Goal: Task Accomplishment & Management: Complete application form

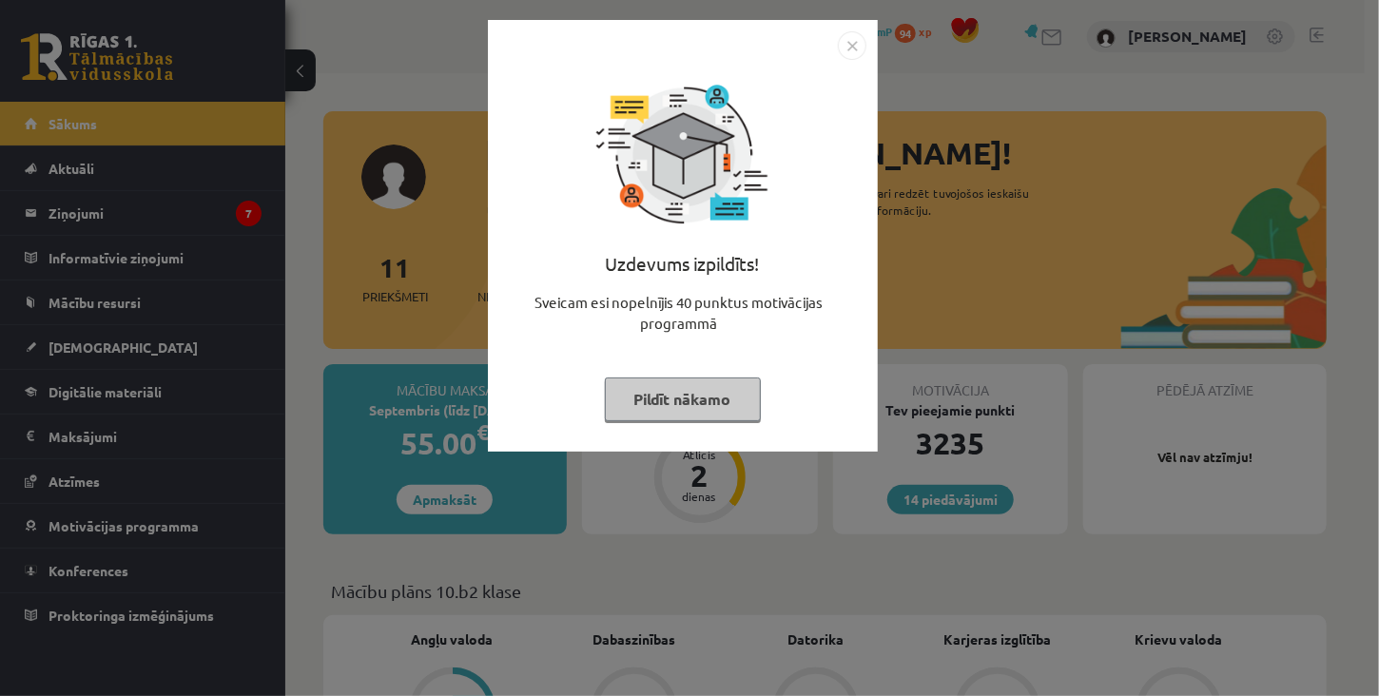
click at [686, 405] on button "Pildīt nākamo" at bounding box center [683, 400] width 156 height 44
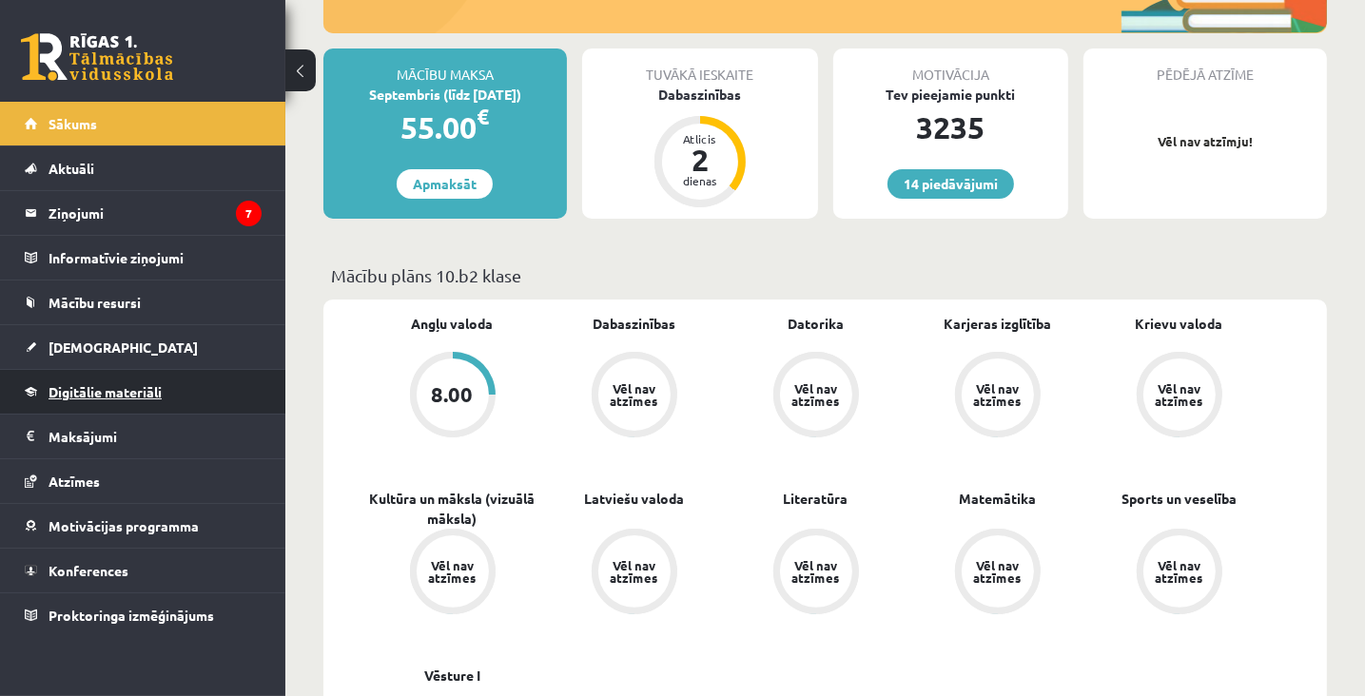
scroll to position [190, 0]
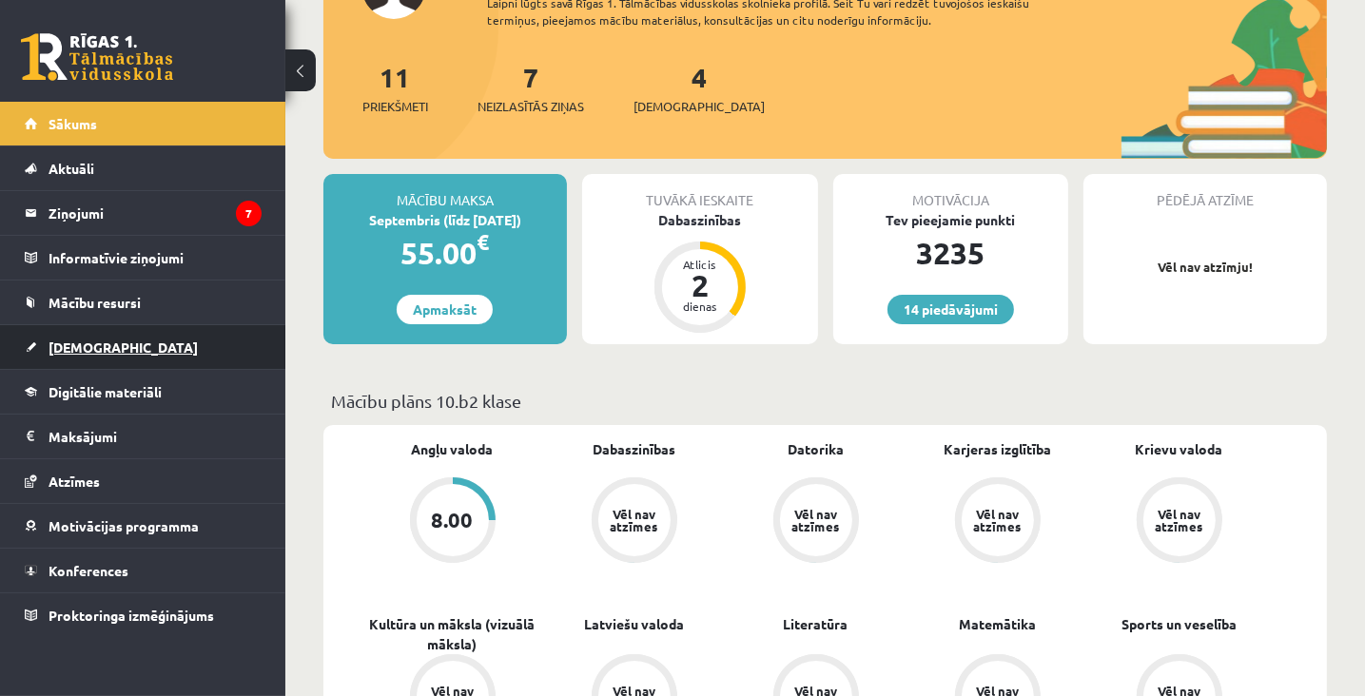
click at [93, 345] on span "[DEMOGRAPHIC_DATA]" at bounding box center [123, 347] width 149 height 17
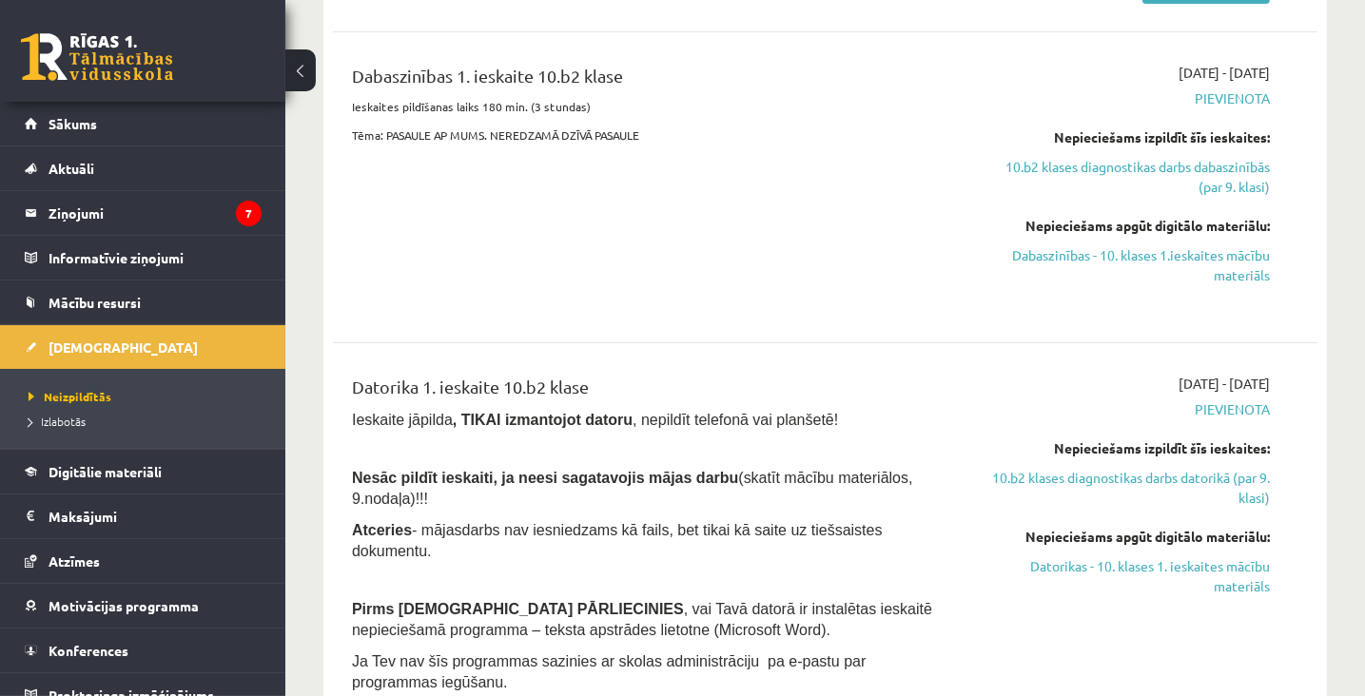
scroll to position [95, 0]
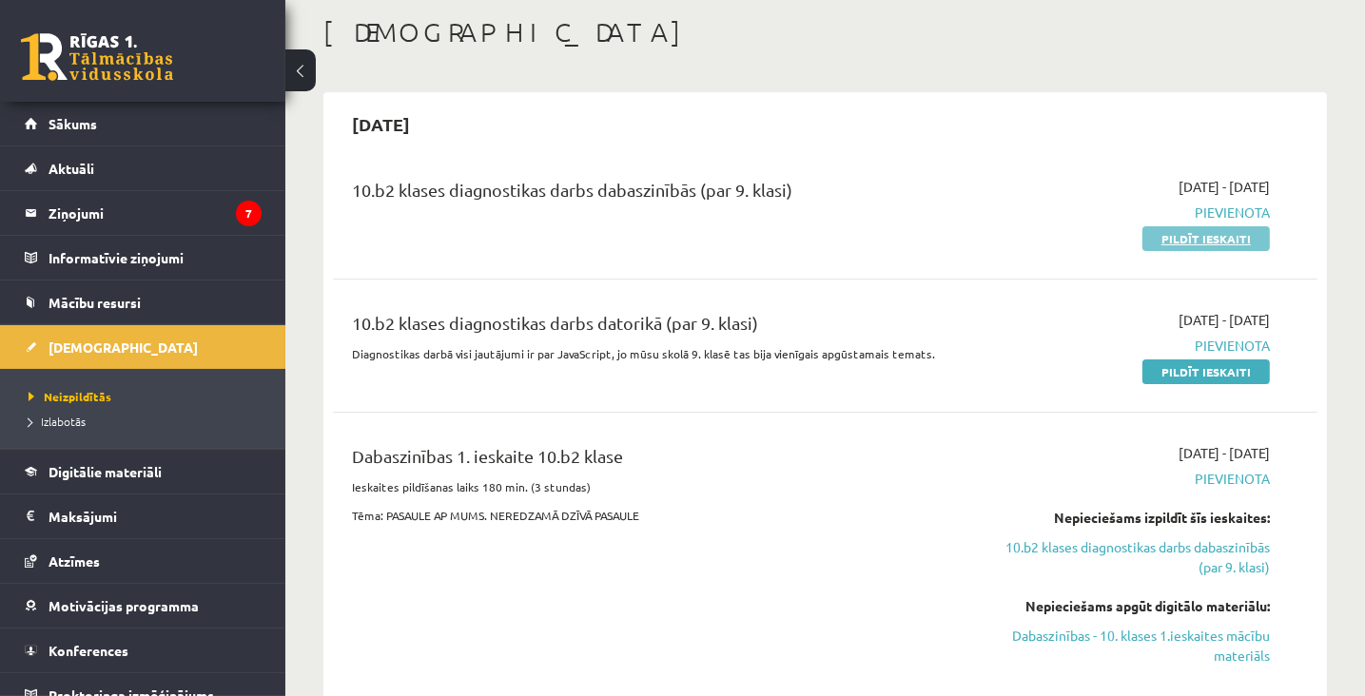
click at [1210, 237] on link "Pildīt ieskaiti" at bounding box center [1206, 238] width 127 height 25
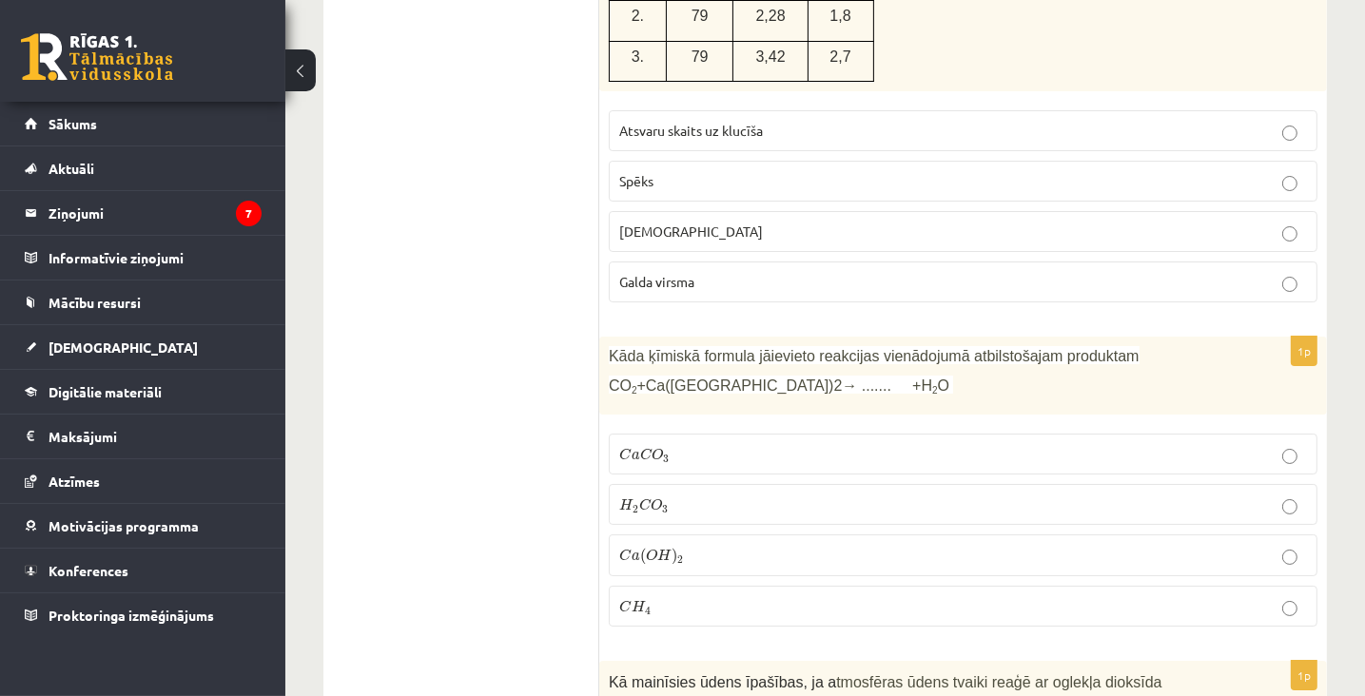
scroll to position [6755, 0]
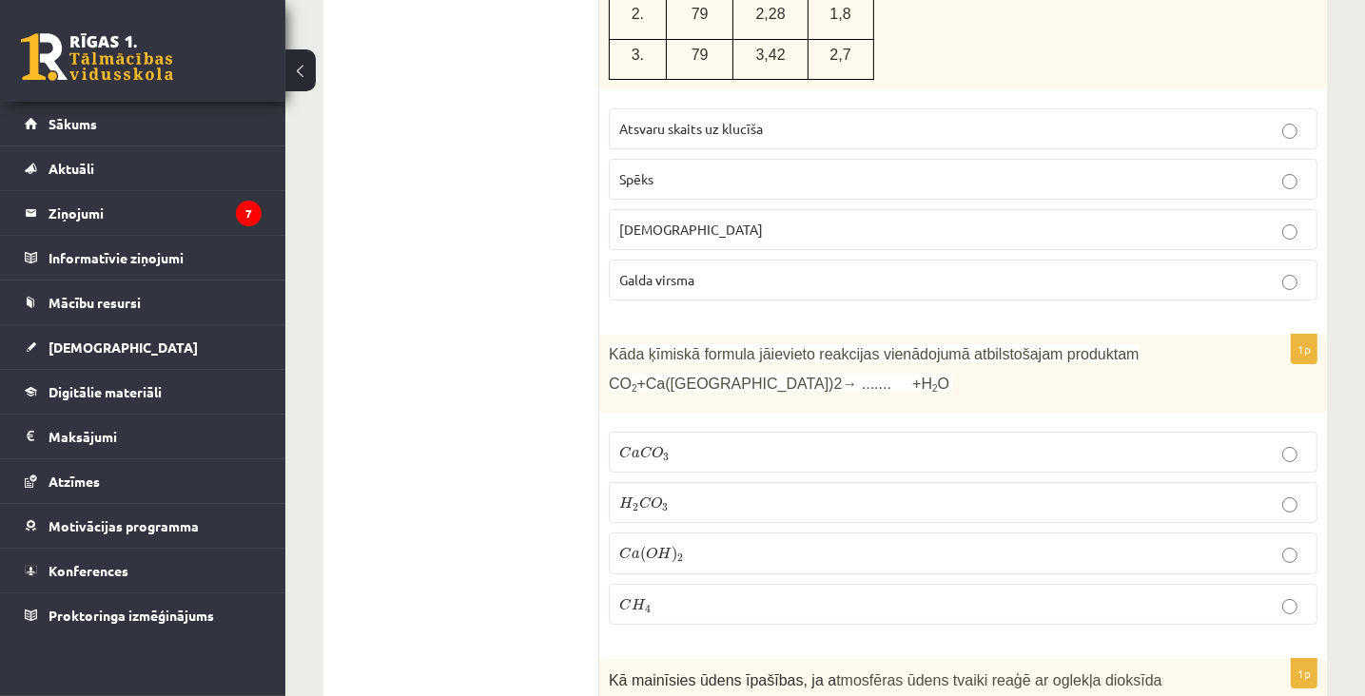
click at [1281, 543] on p "C a ( O H ) 2 C a ( O H ) 2" at bounding box center [963, 553] width 688 height 21
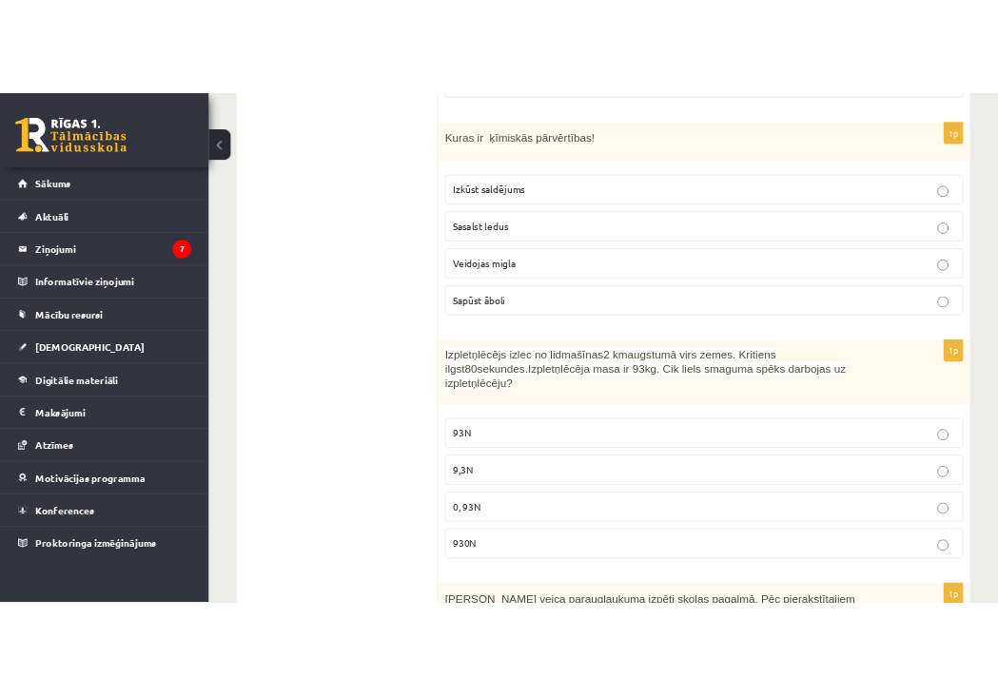
scroll to position [8790, 0]
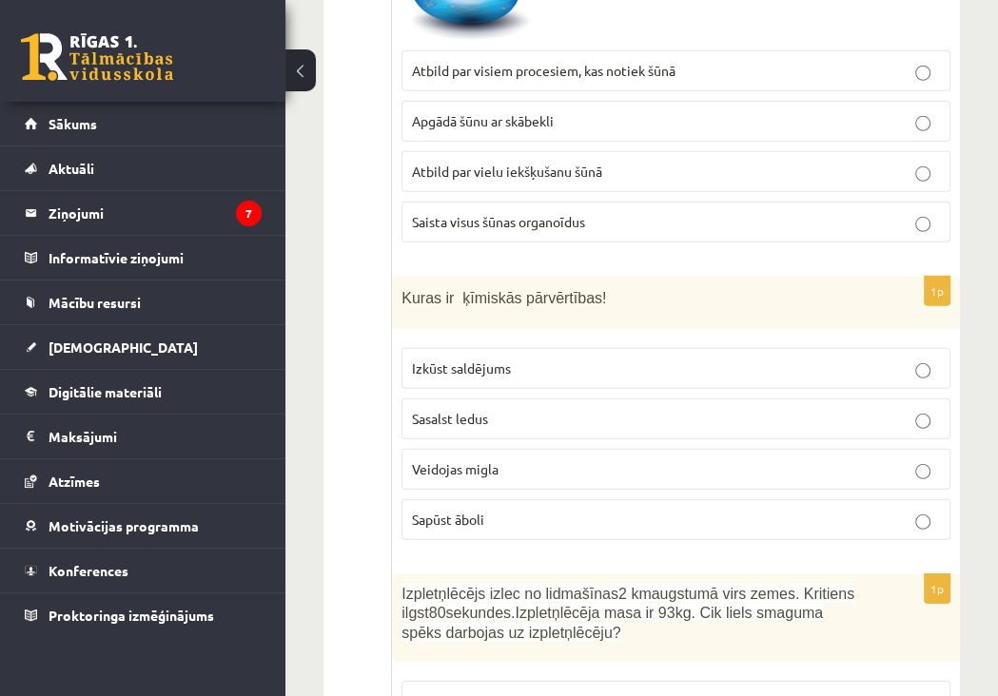
click at [590, 586] on span "Izpletņlēcējs izlec no lidmašīnas 2 km augstumā virs zemes. Kritiens ilgst 80 s…" at bounding box center [627, 613] width 453 height 55
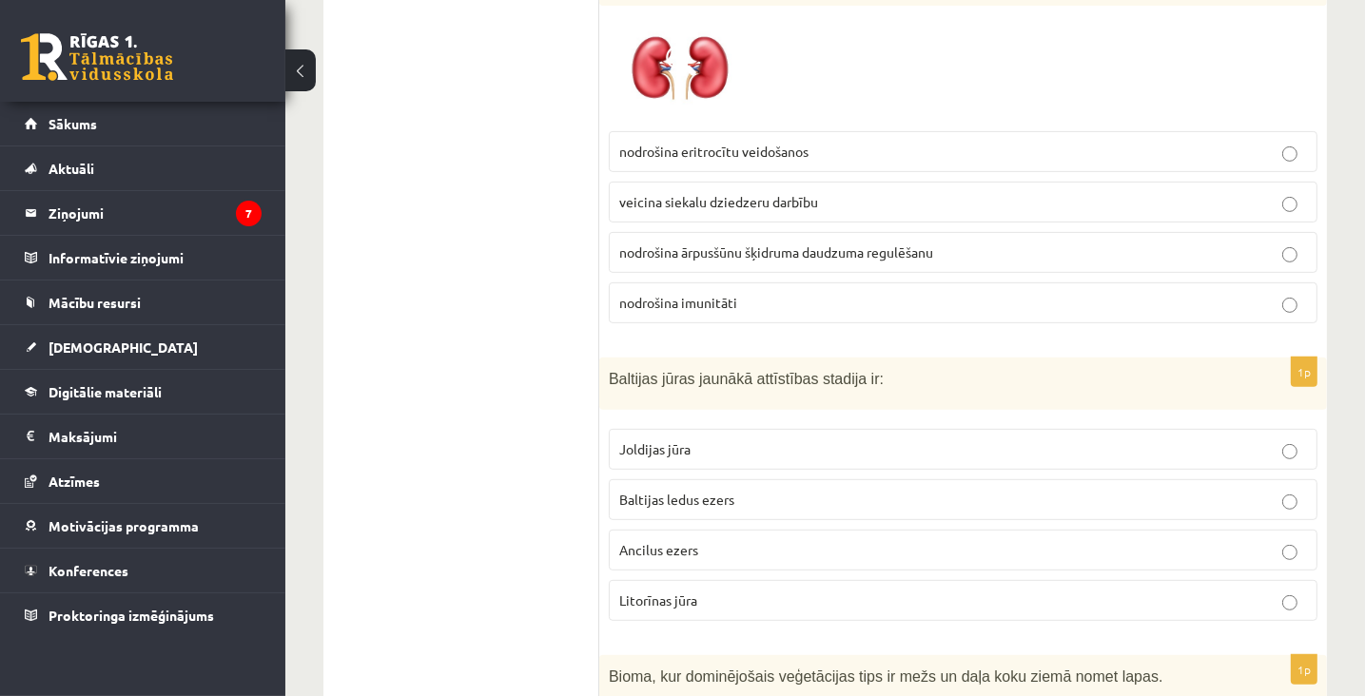
scroll to position [0, 0]
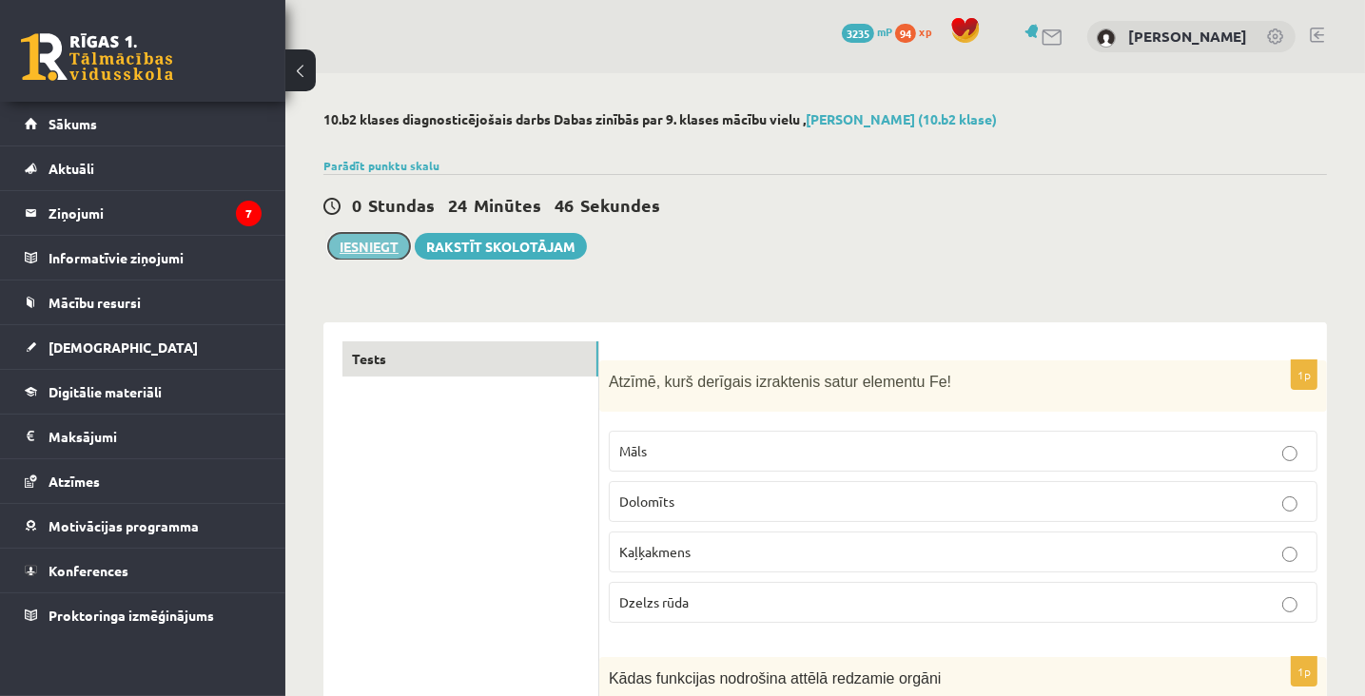
click at [381, 246] on button "Iesniegt" at bounding box center [369, 246] width 82 height 27
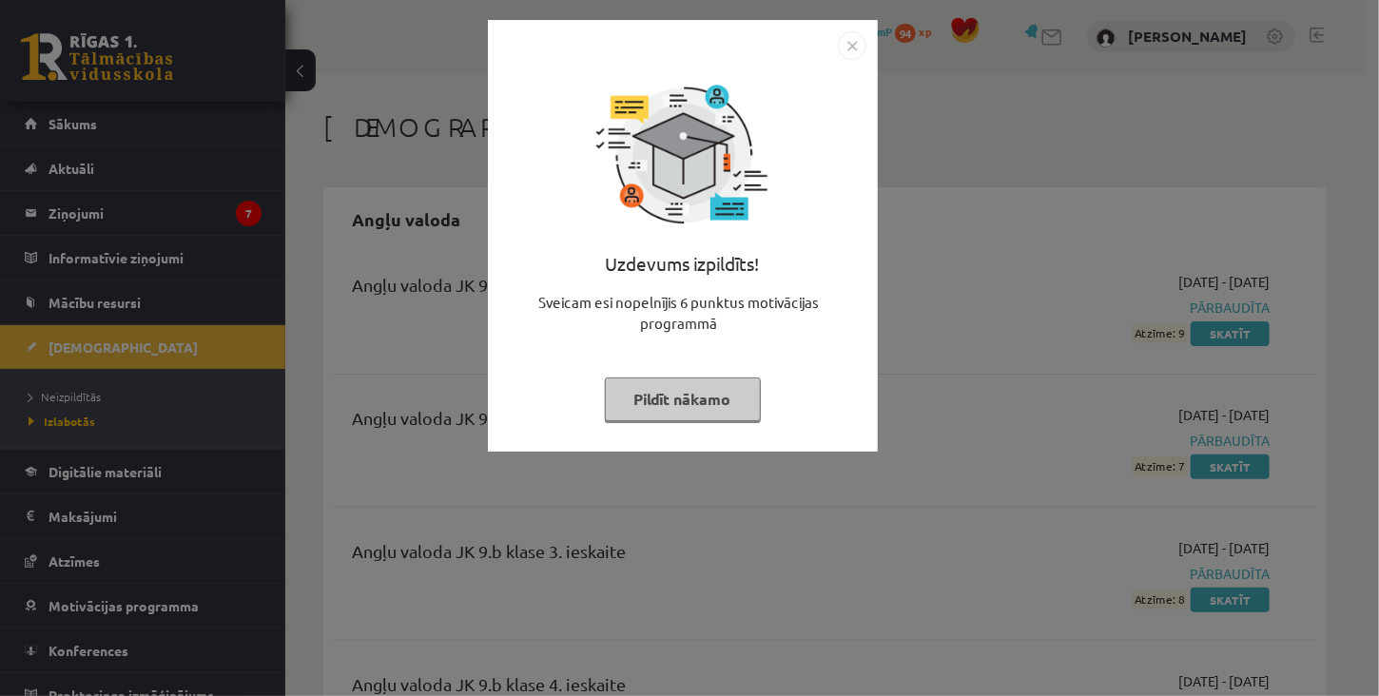
click at [677, 398] on button "Pildīt nākamo" at bounding box center [683, 400] width 156 height 44
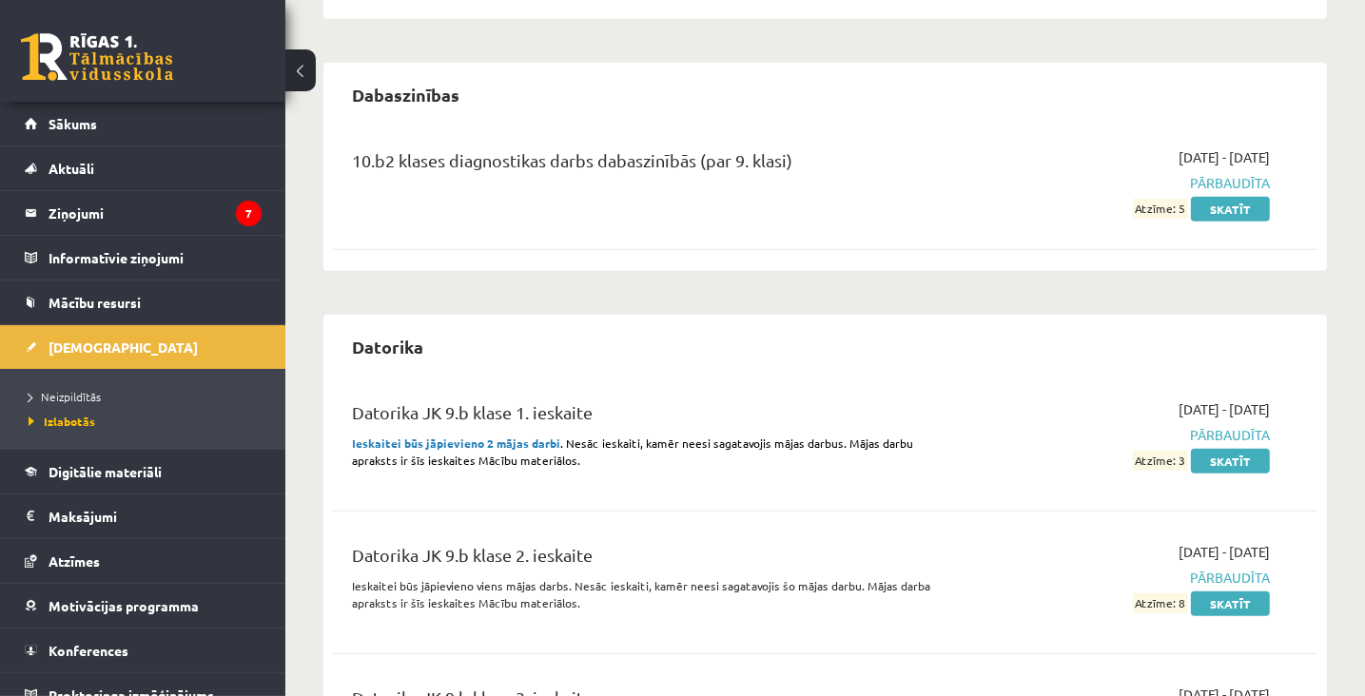
scroll to position [1237, 0]
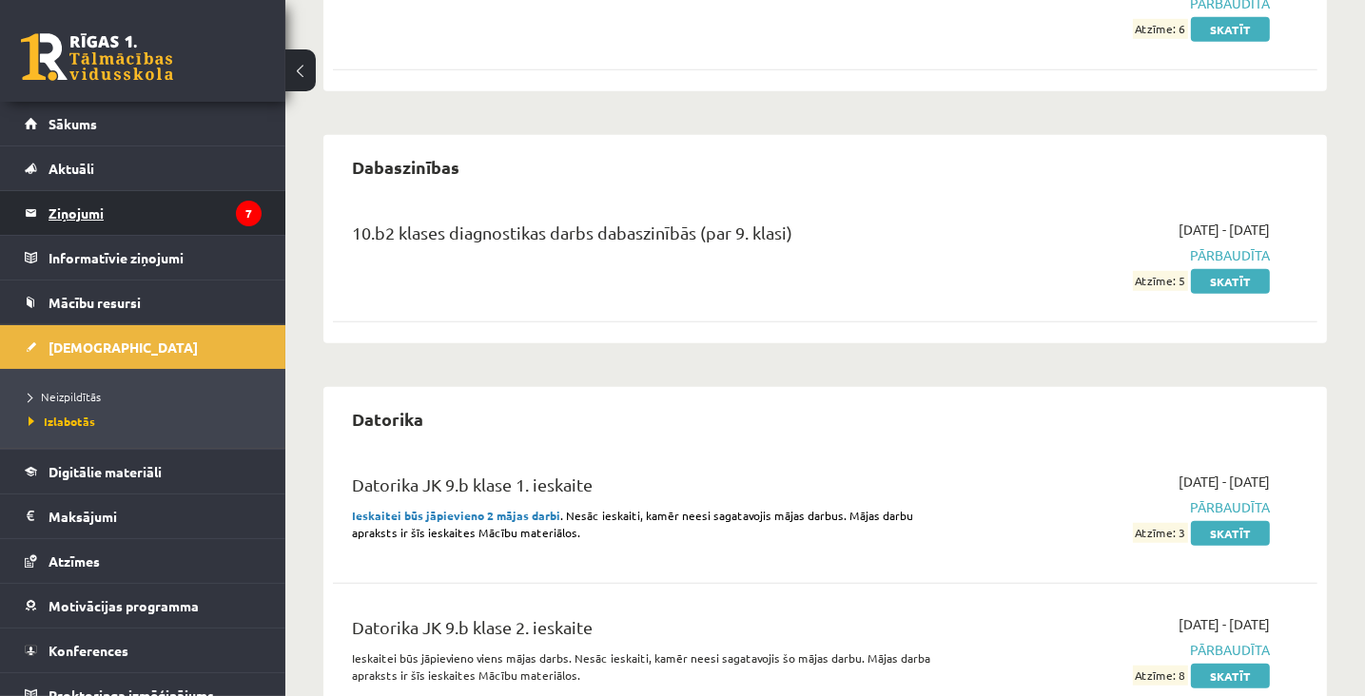
click at [100, 216] on legend "Ziņojumi 7" at bounding box center [155, 213] width 213 height 44
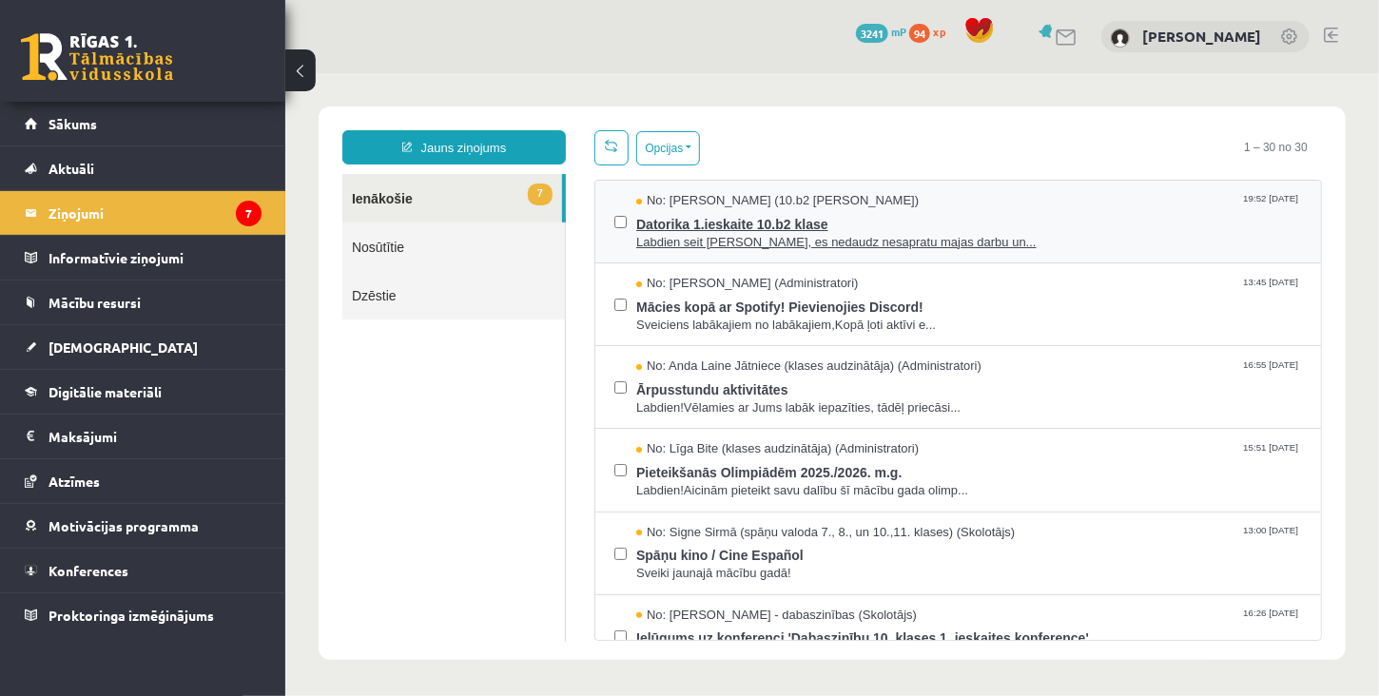
click at [730, 224] on span "Datorika 1.ieskaite 10.b2 klase" at bounding box center [969, 221] width 666 height 24
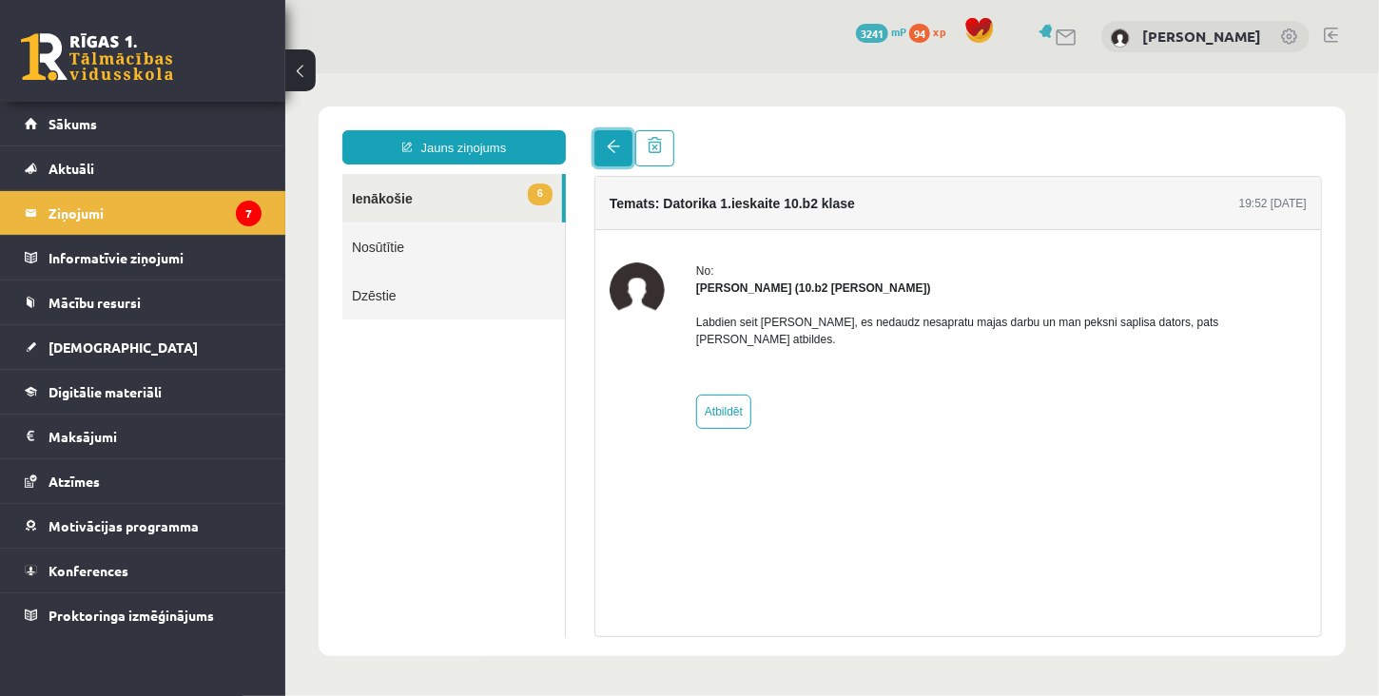
click at [603, 143] on link at bounding box center [613, 147] width 38 height 36
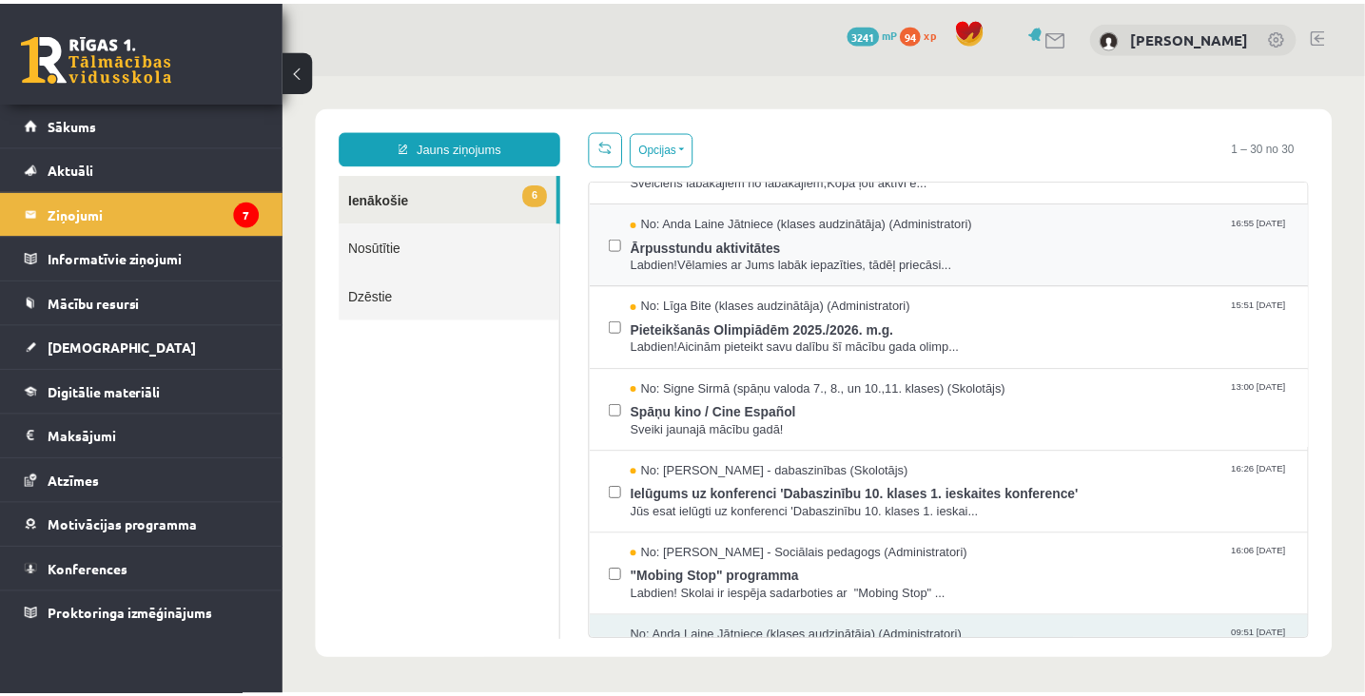
scroll to position [190, 0]
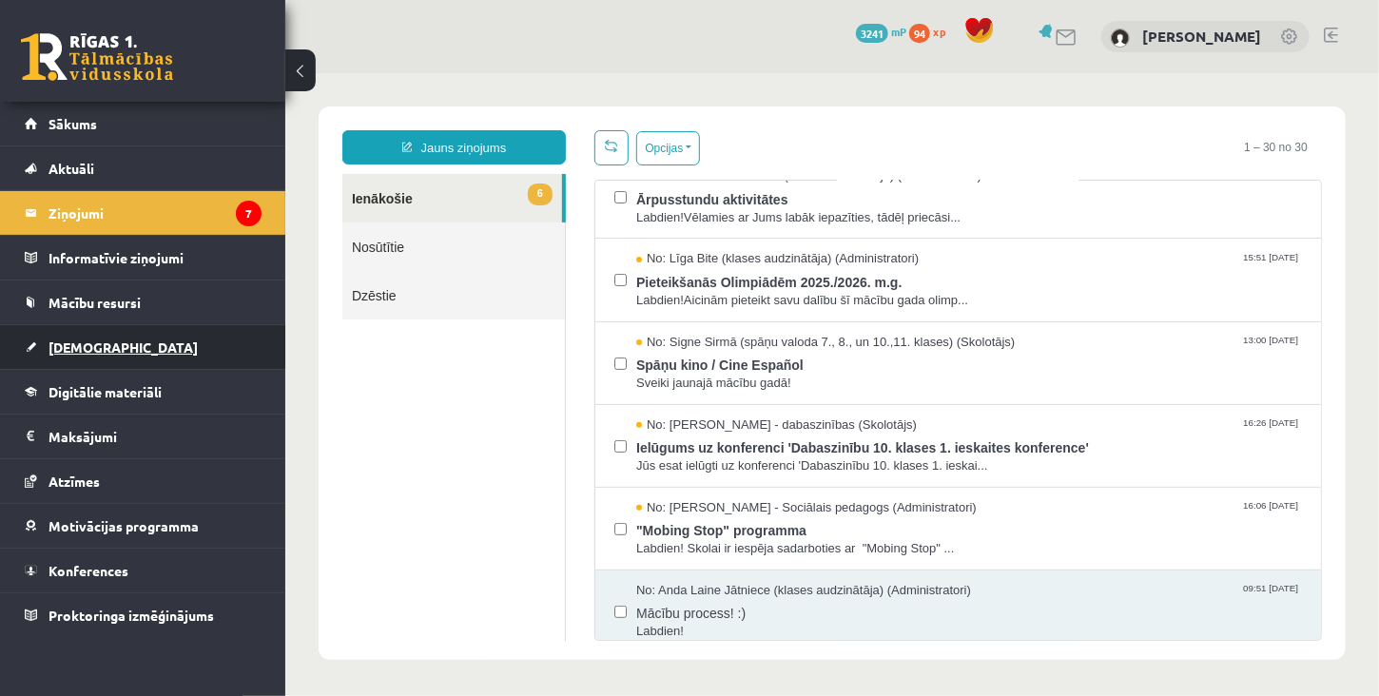
click at [75, 342] on span "[DEMOGRAPHIC_DATA]" at bounding box center [123, 347] width 149 height 17
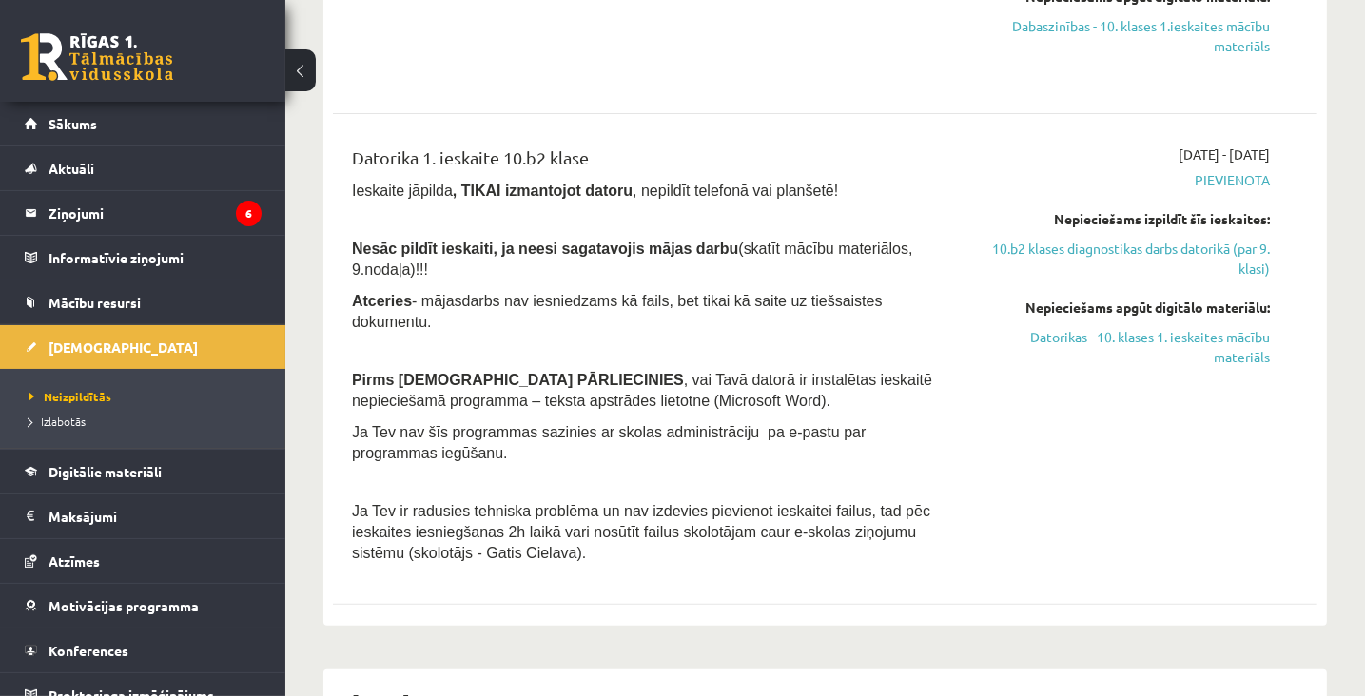
scroll to position [666, 0]
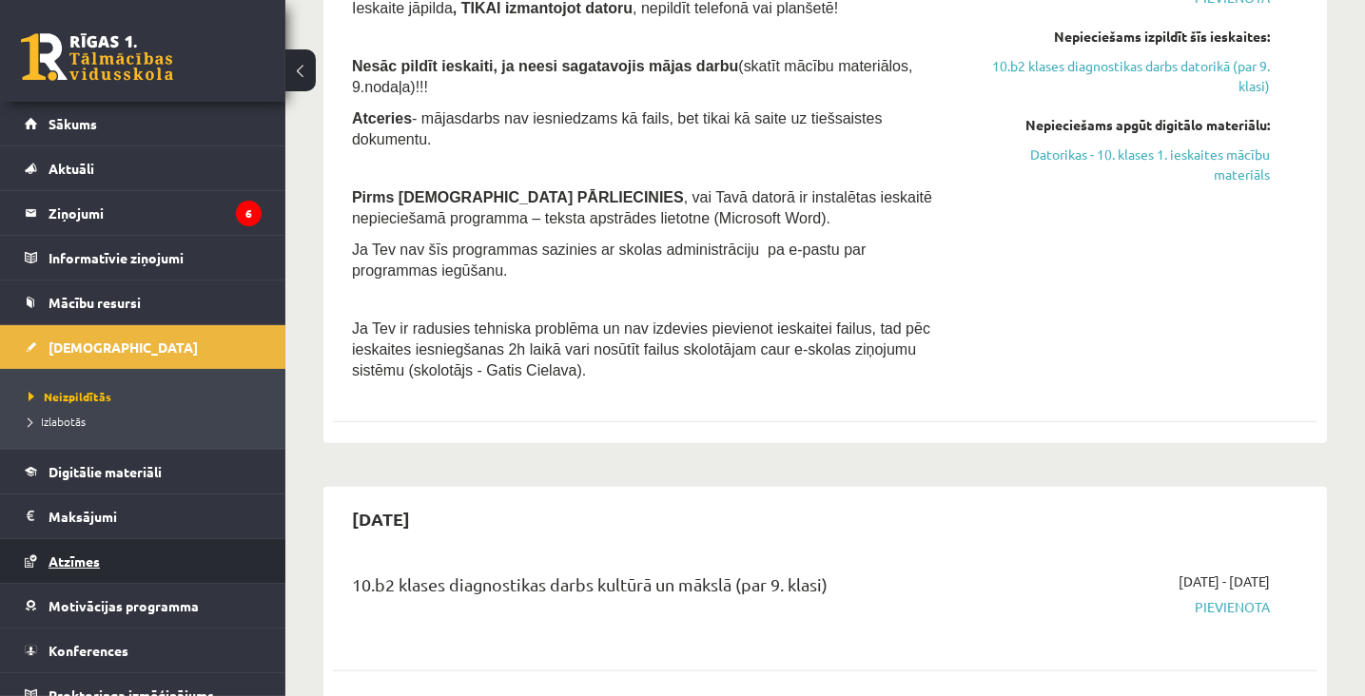
click at [81, 567] on link "Atzīmes" at bounding box center [143, 561] width 237 height 44
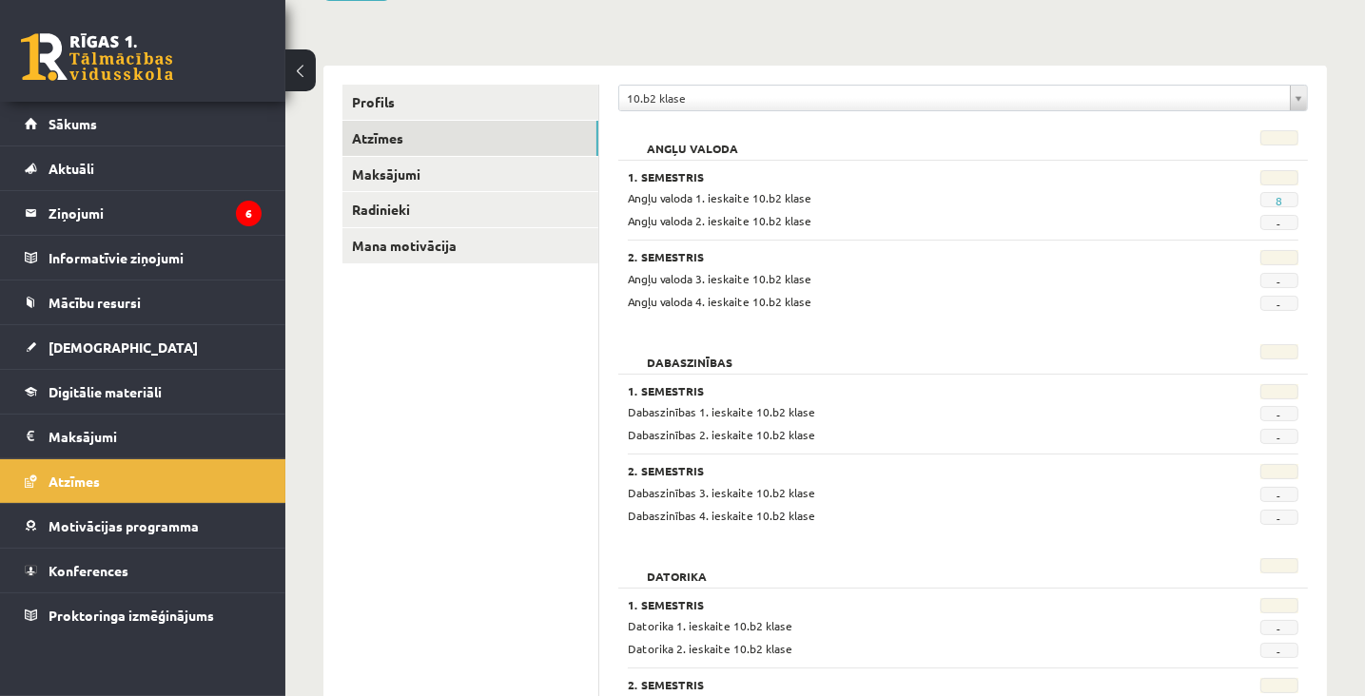
scroll to position [181, 0]
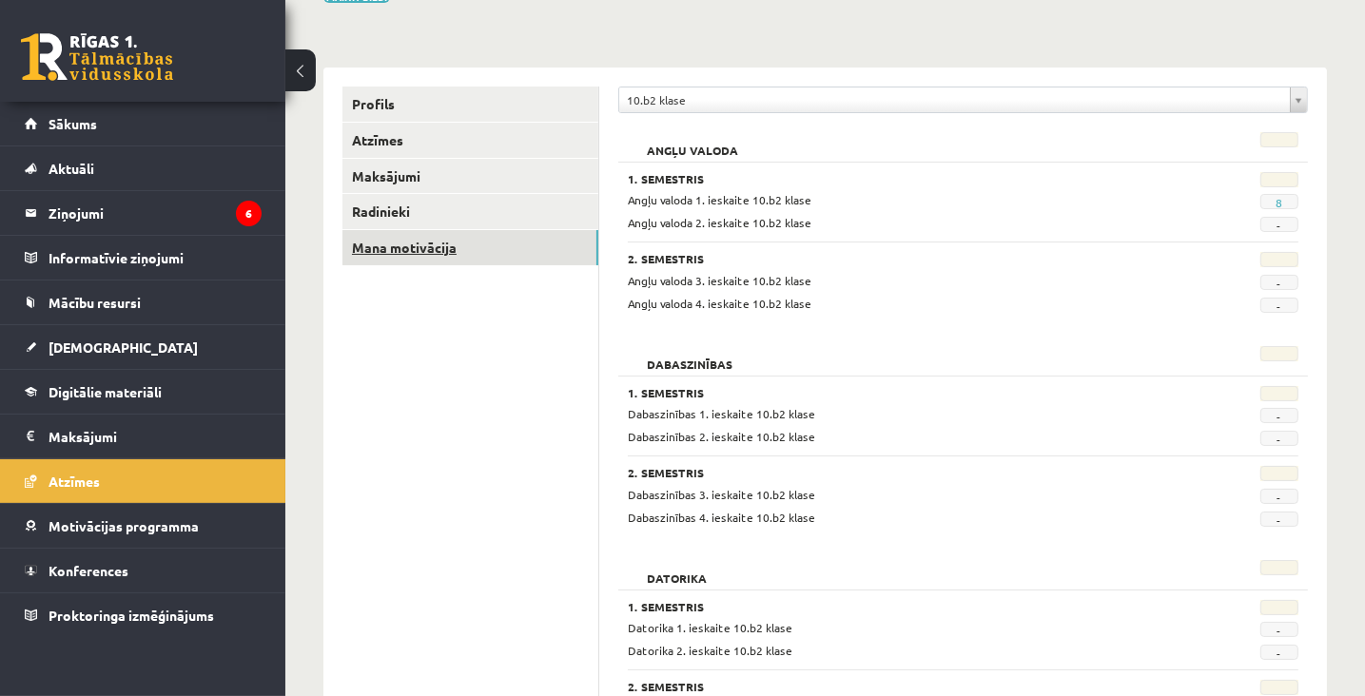
click at [432, 248] on link "Mana motivācija" at bounding box center [470, 247] width 256 height 35
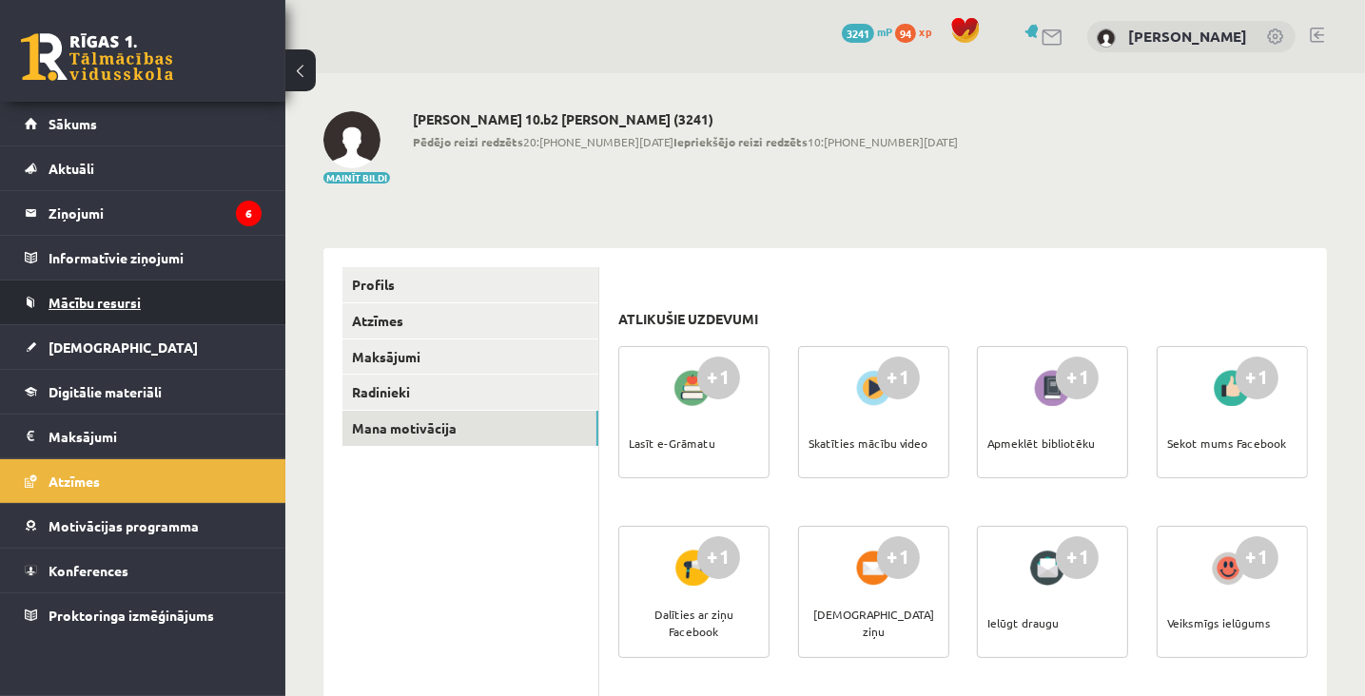
click at [88, 303] on span "Mācību resursi" at bounding box center [95, 302] width 92 height 17
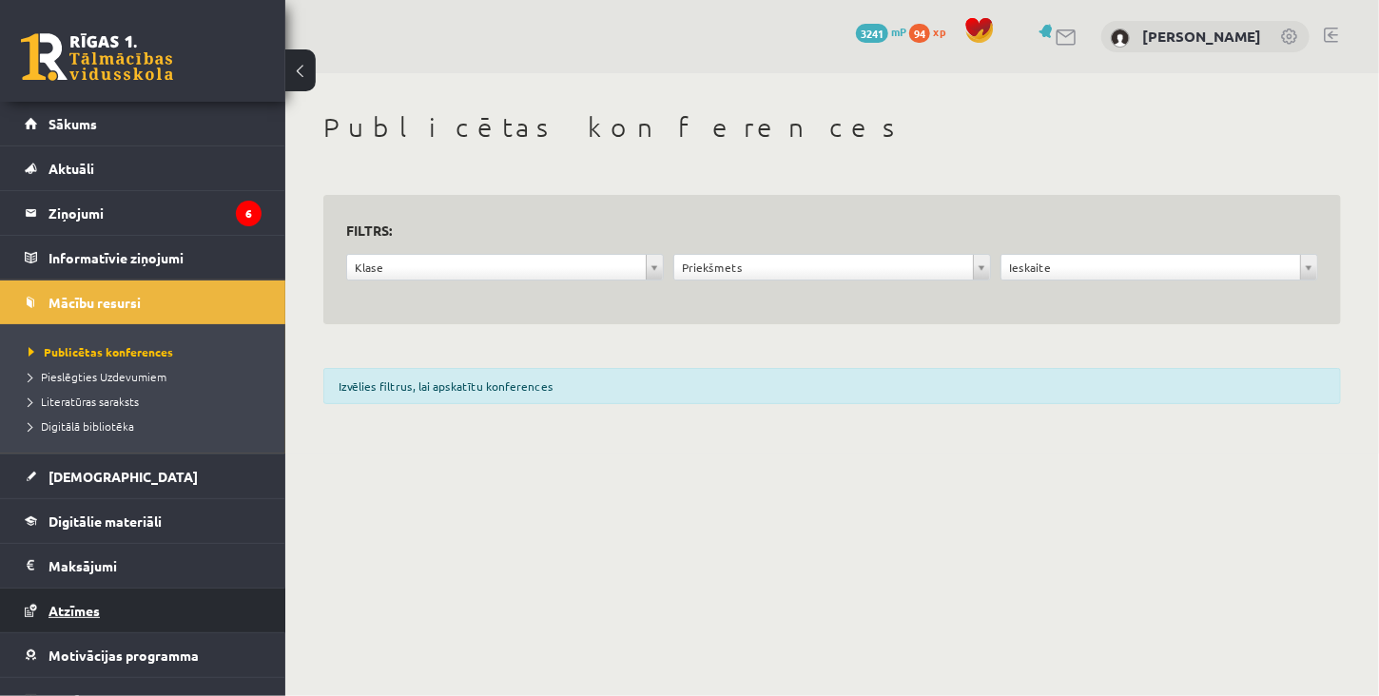
click at [88, 611] on span "Atzīmes" at bounding box center [74, 610] width 51 height 17
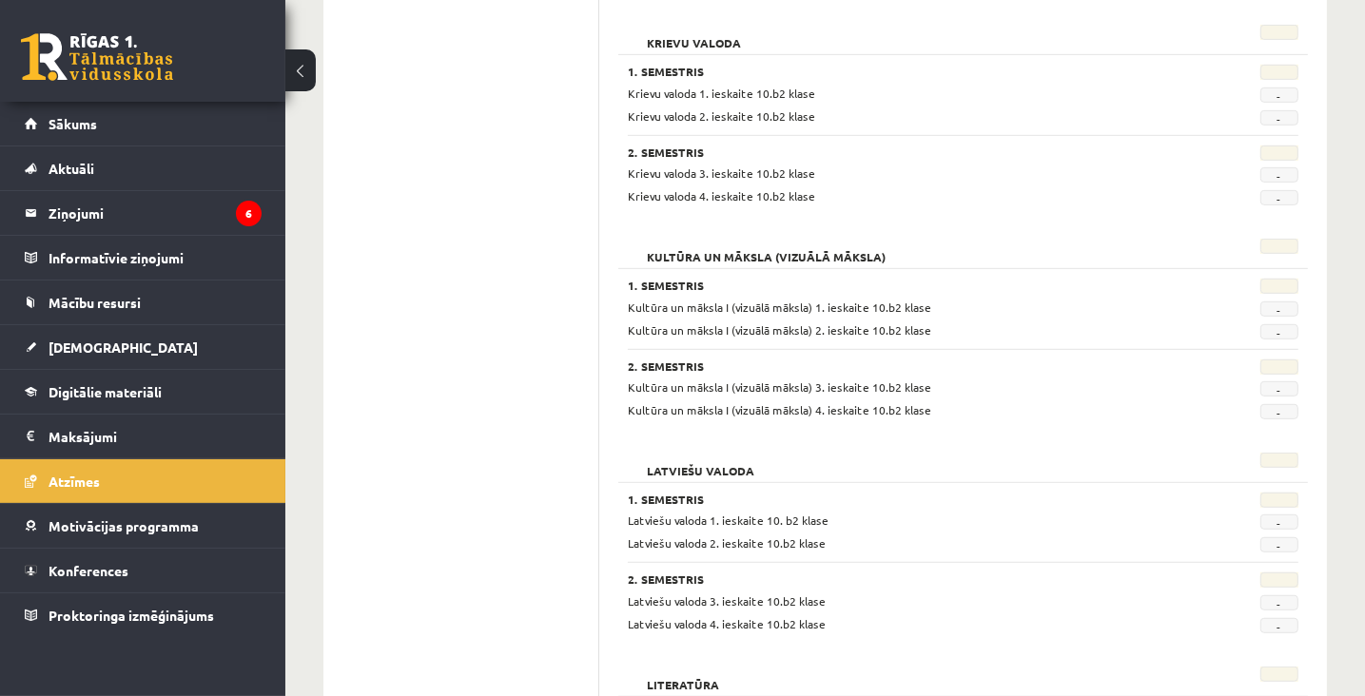
scroll to position [1046, 0]
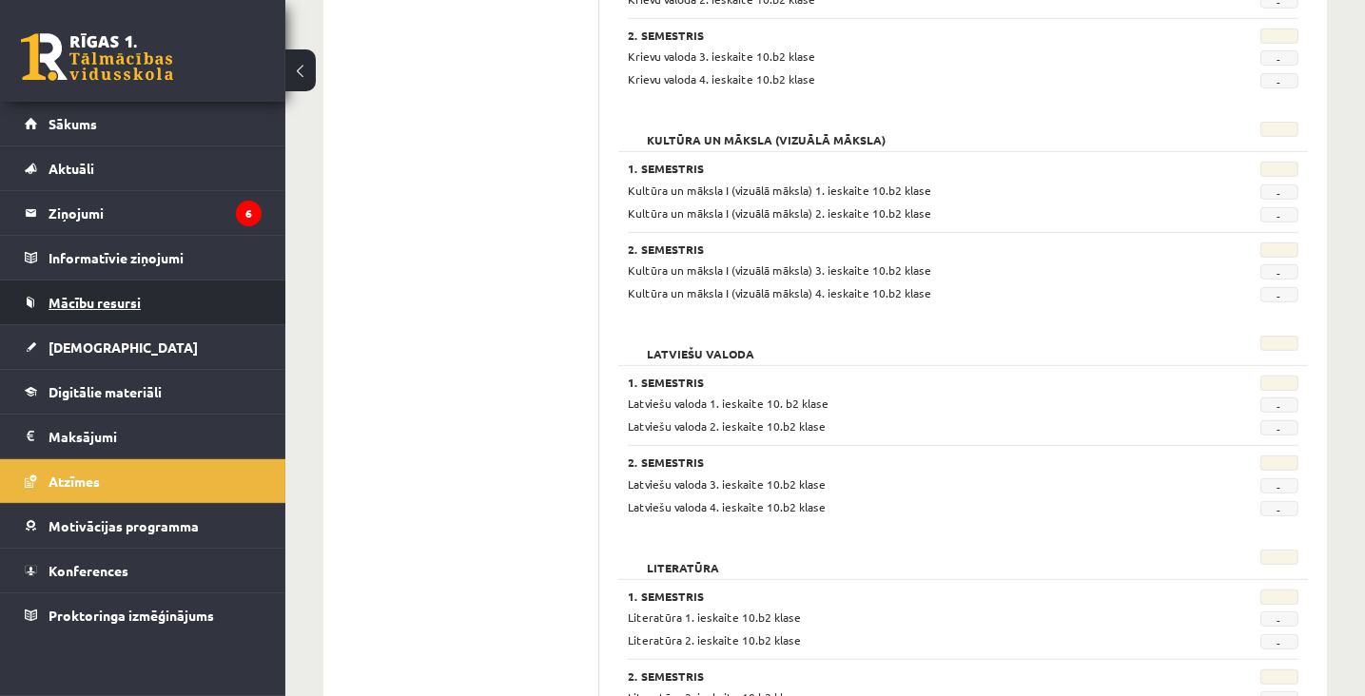
click at [135, 311] on link "Mācību resursi" at bounding box center [143, 303] width 237 height 44
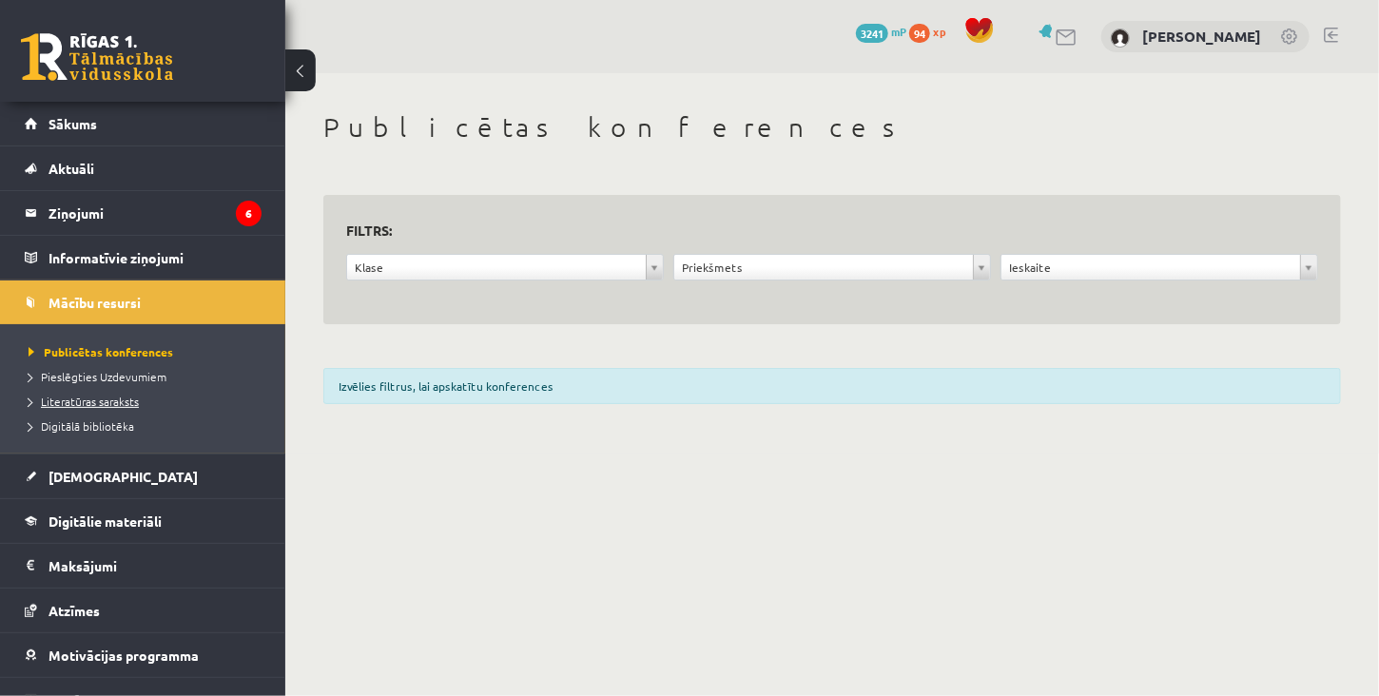
click at [89, 397] on span "Literatūras saraksts" at bounding box center [84, 401] width 110 height 15
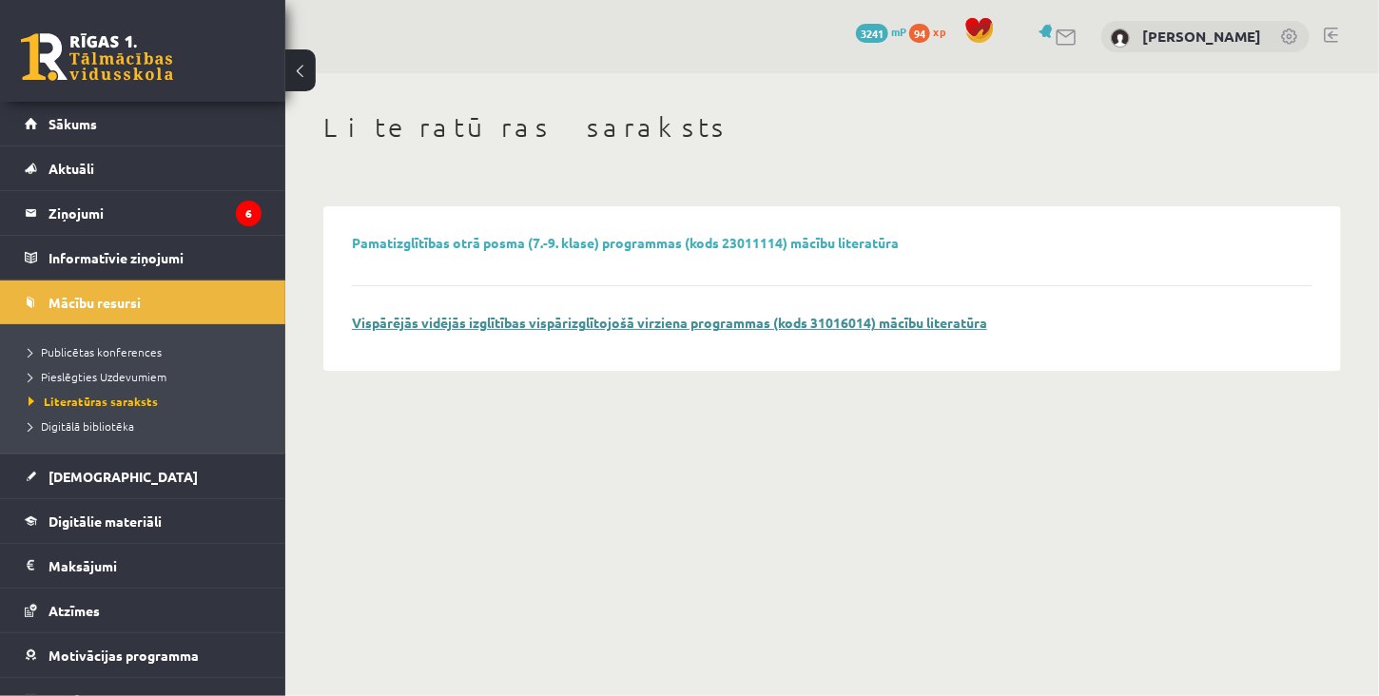
click at [658, 324] on link "Vispārējās vidējās izglītības vispārizglītojošā virziena programmas (kods 31016…" at bounding box center [670, 322] width 636 height 17
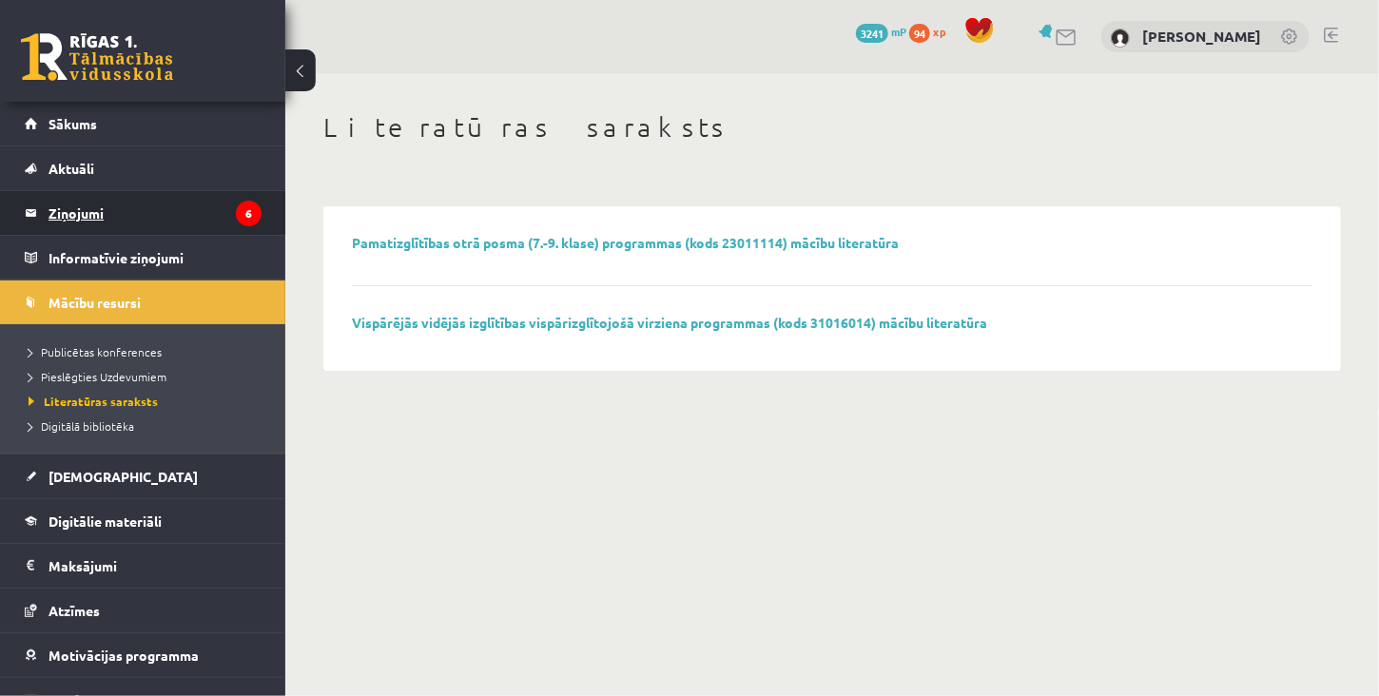
click at [103, 222] on legend "Ziņojumi 6" at bounding box center [155, 213] width 213 height 44
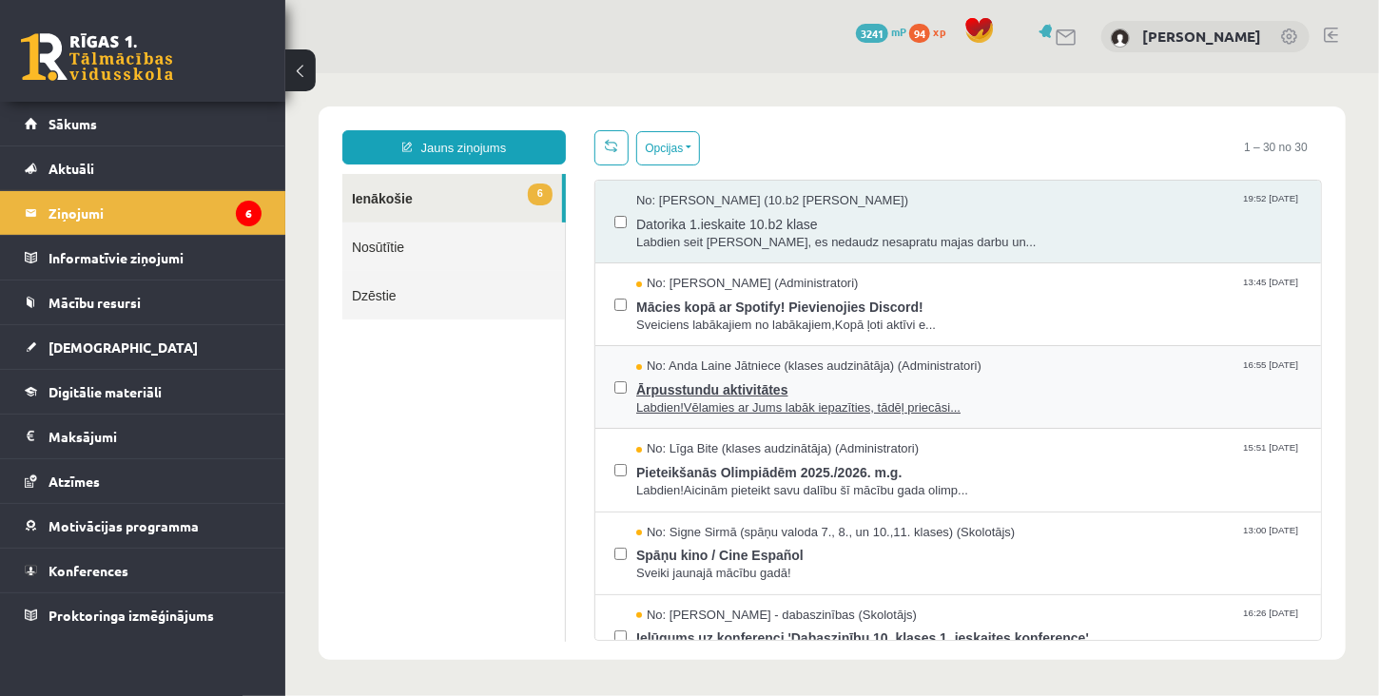
click at [725, 408] on span "Labdien!Vēlamies ar Jums labāk iepazīties, tādēļ priecāsi..." at bounding box center [969, 408] width 666 height 18
click at [725, 405] on span "Labdien!Vēlamies ar Jums labāk iepazīties, tādēļ priecāsi..." at bounding box center [969, 408] width 666 height 18
click at [717, 386] on span "Ārpusstundu aktivitātes" at bounding box center [969, 387] width 666 height 24
click at [704, 392] on span "Ārpusstundu aktivitātes" at bounding box center [969, 387] width 666 height 24
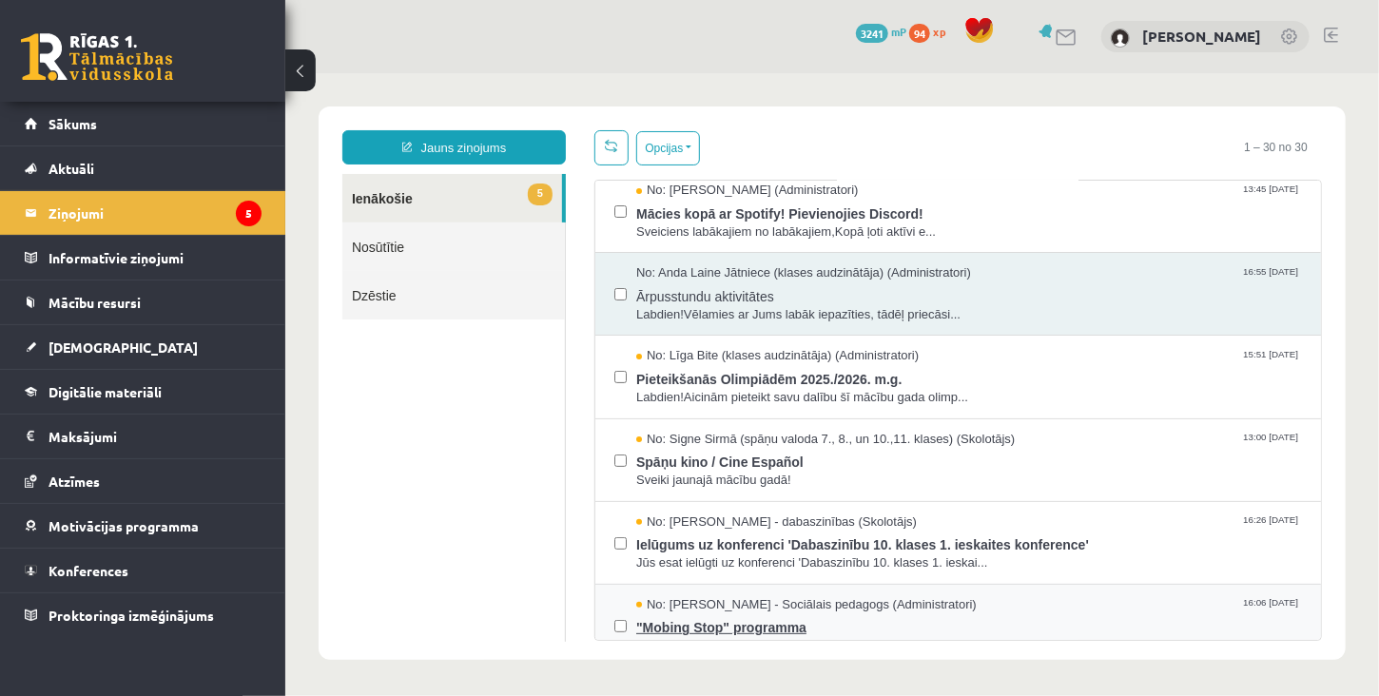
scroll to position [190, 0]
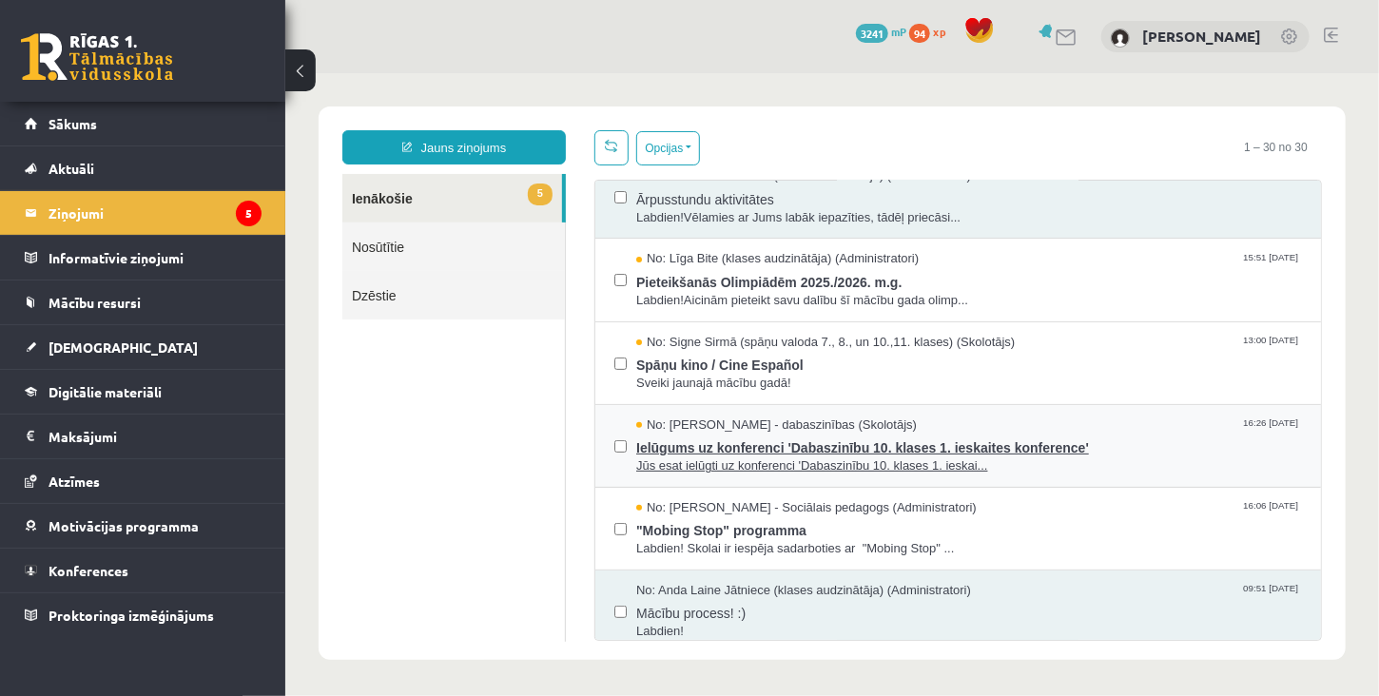
click at [768, 459] on span "Jūs esat ielūgti uz konferenci 'Dabaszinību 10. klases 1. ieskai..." at bounding box center [969, 466] width 666 height 18
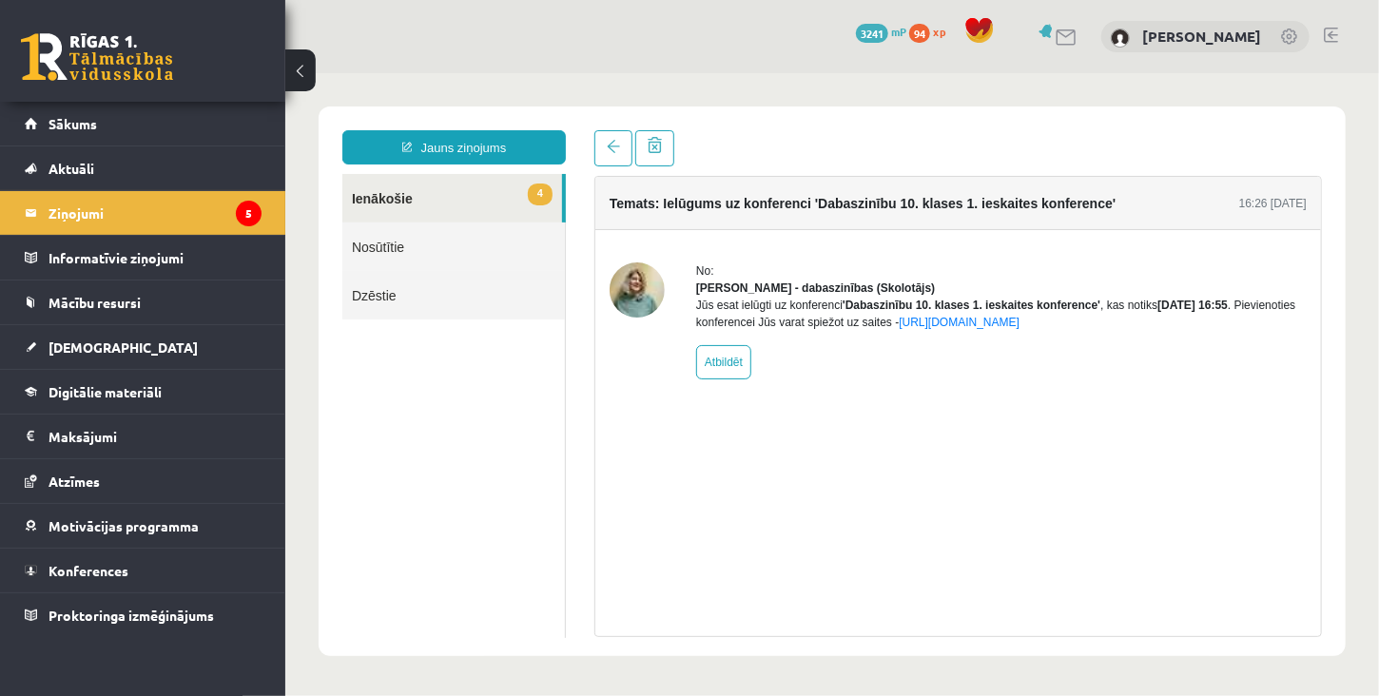
scroll to position [0, 0]
click at [608, 147] on span at bounding box center [612, 145] width 13 height 13
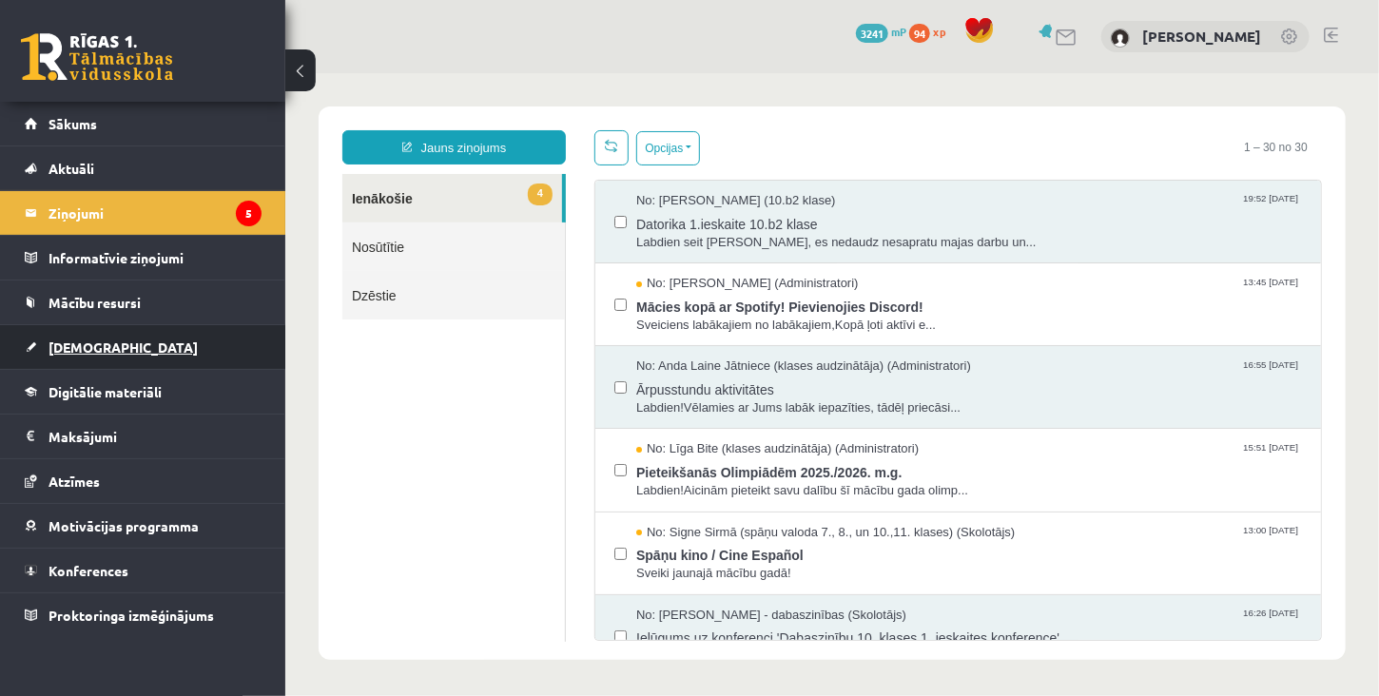
click at [83, 348] on span "[DEMOGRAPHIC_DATA]" at bounding box center [123, 347] width 149 height 17
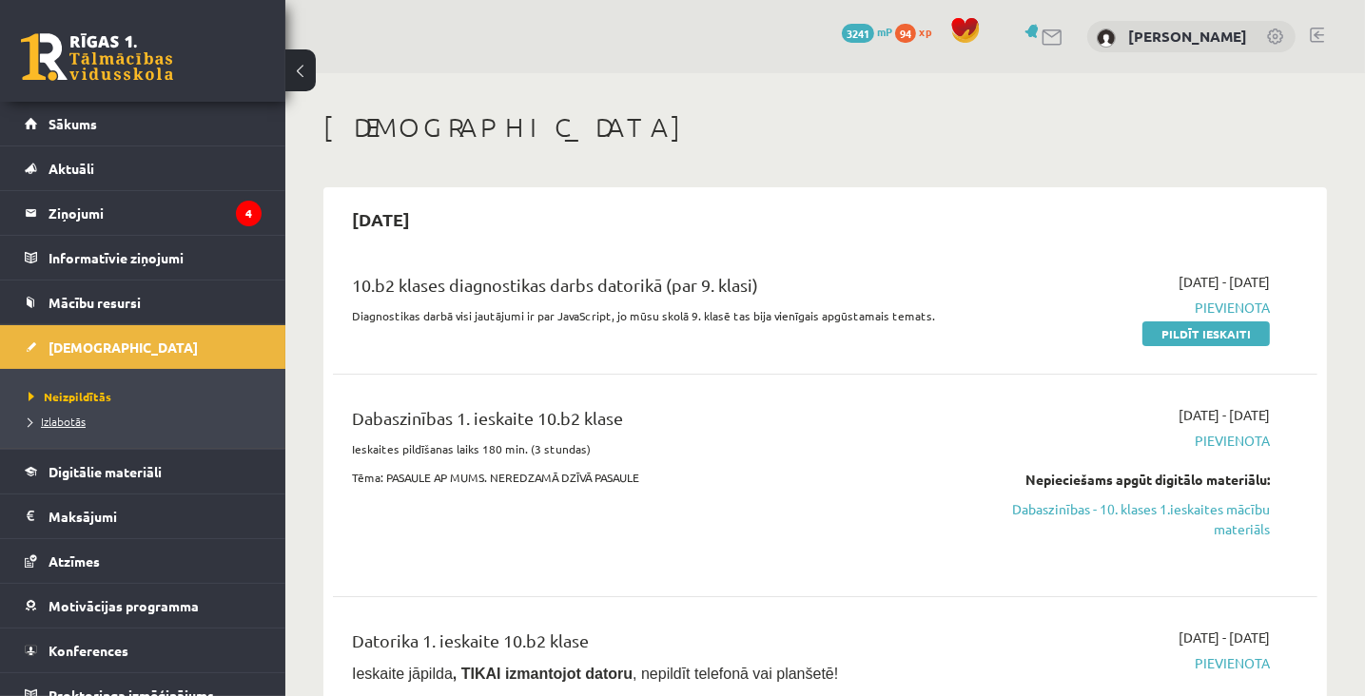
click at [65, 420] on span "Izlabotās" at bounding box center [57, 421] width 57 height 15
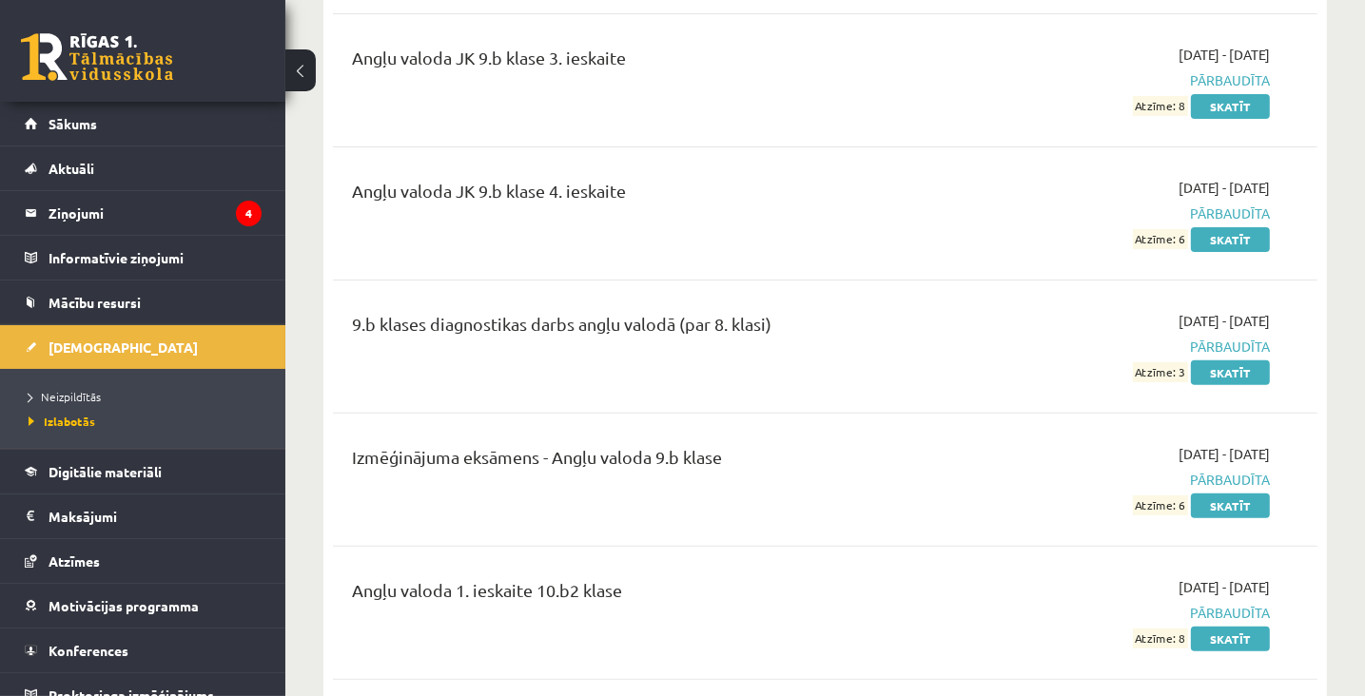
scroll to position [951, 0]
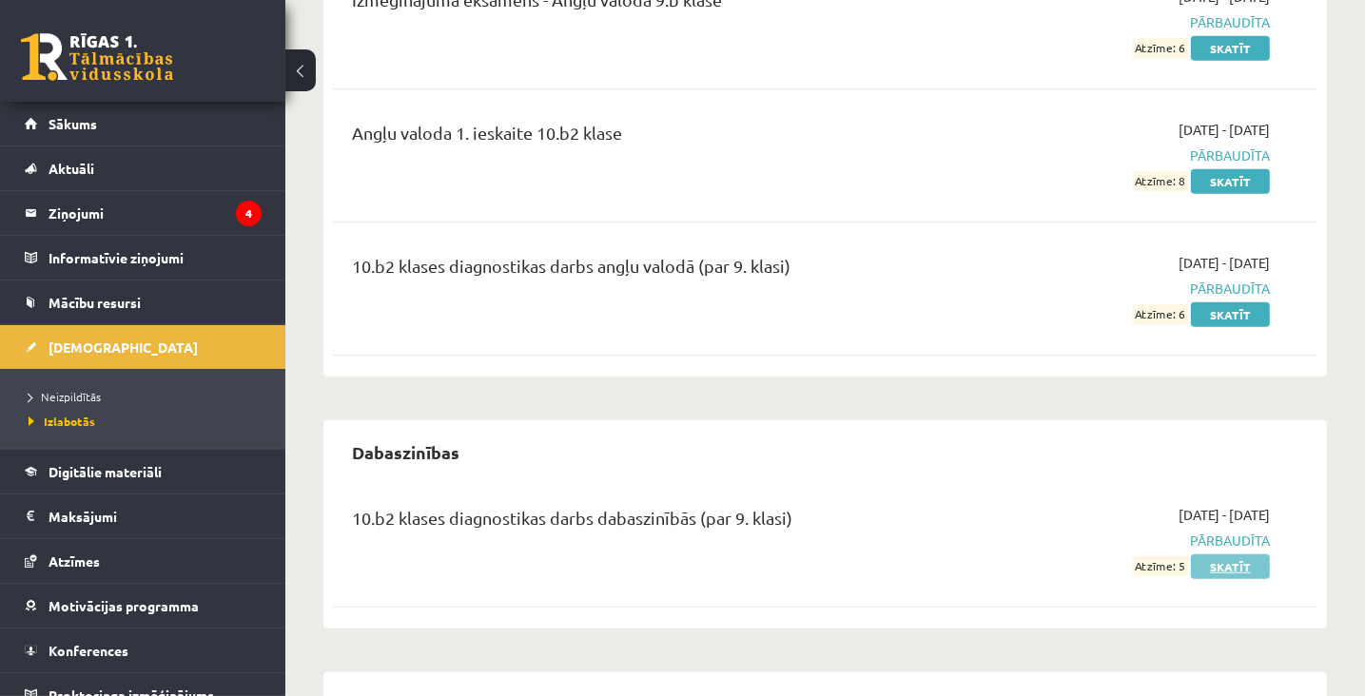
click at [1221, 564] on link "Skatīt" at bounding box center [1230, 567] width 79 height 25
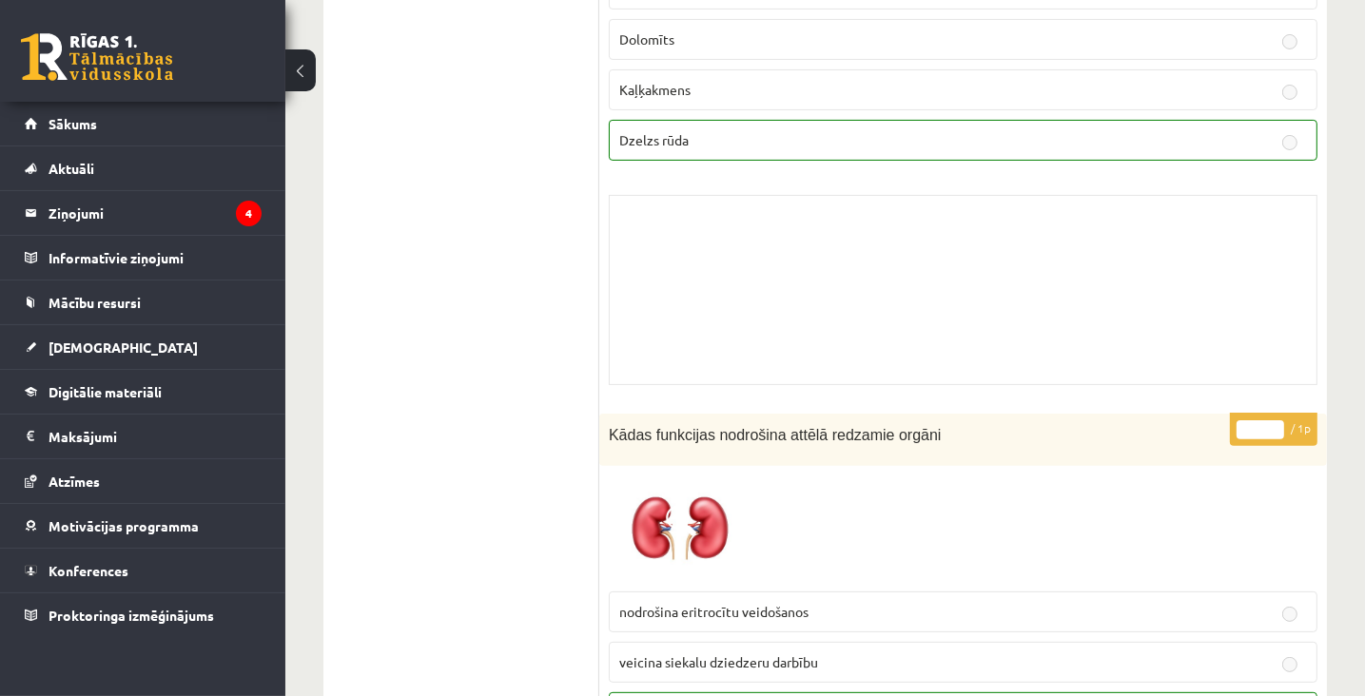
scroll to position [133, 0]
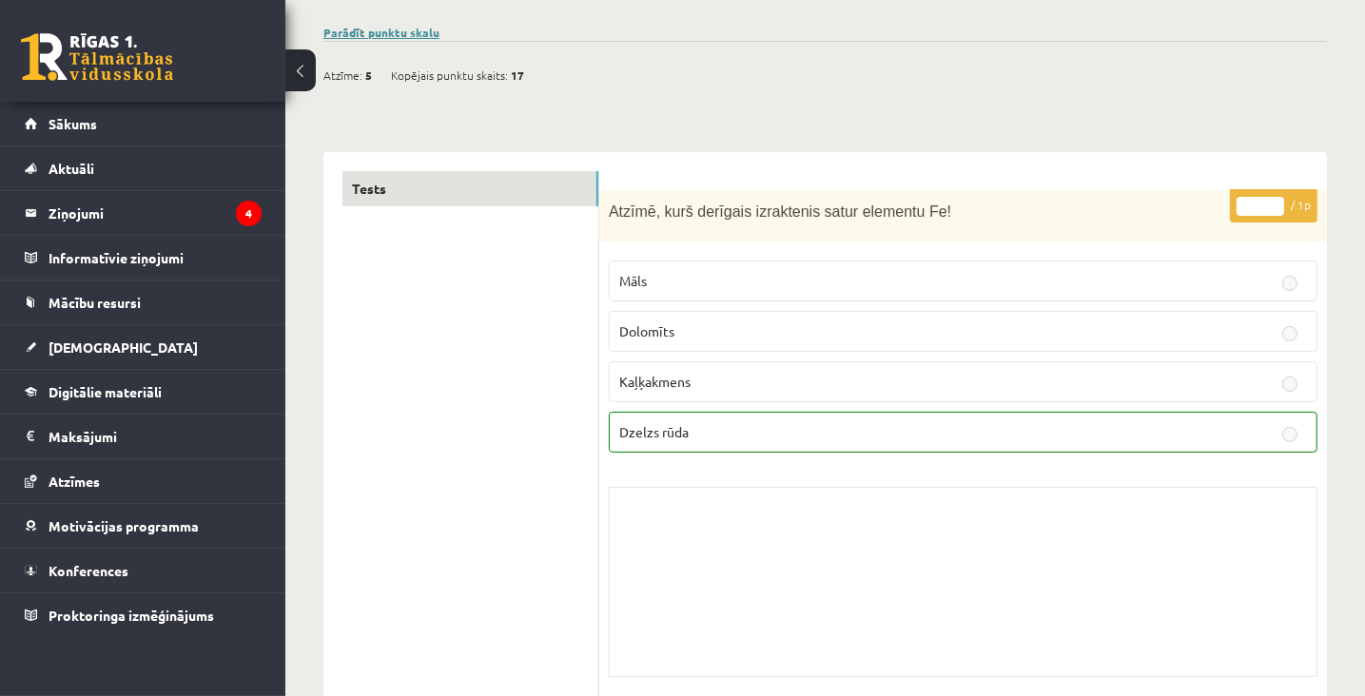
click at [387, 30] on link "Parādīt punktu skalu" at bounding box center [381, 32] width 116 height 15
